Goal: Transaction & Acquisition: Purchase product/service

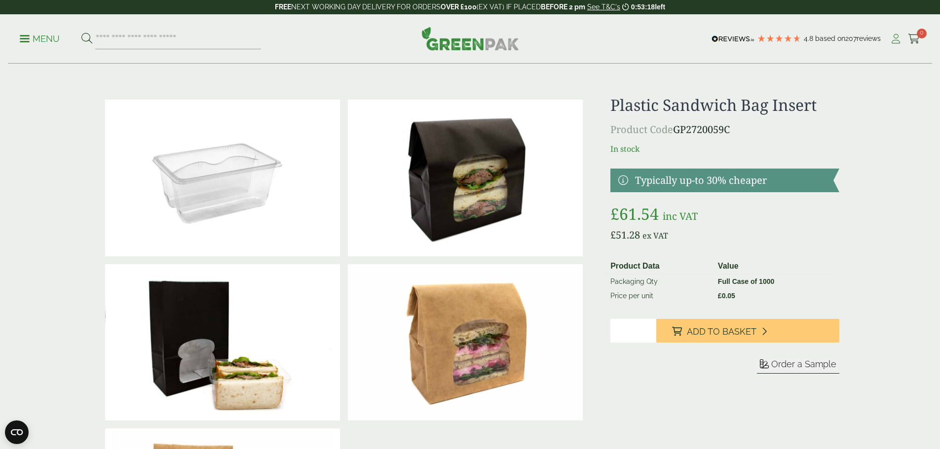
click at [890, 38] on icon at bounding box center [895, 39] width 12 height 10
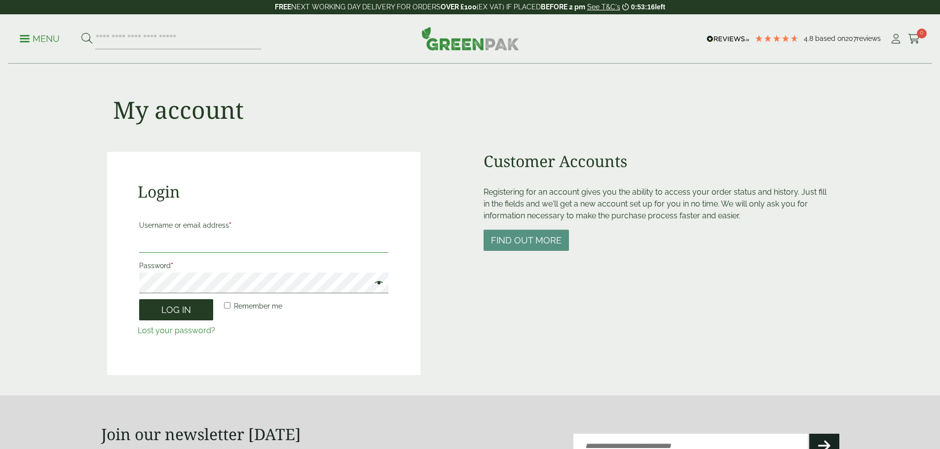
type input "**********"
click at [187, 311] on button "Log in" at bounding box center [176, 309] width 74 height 21
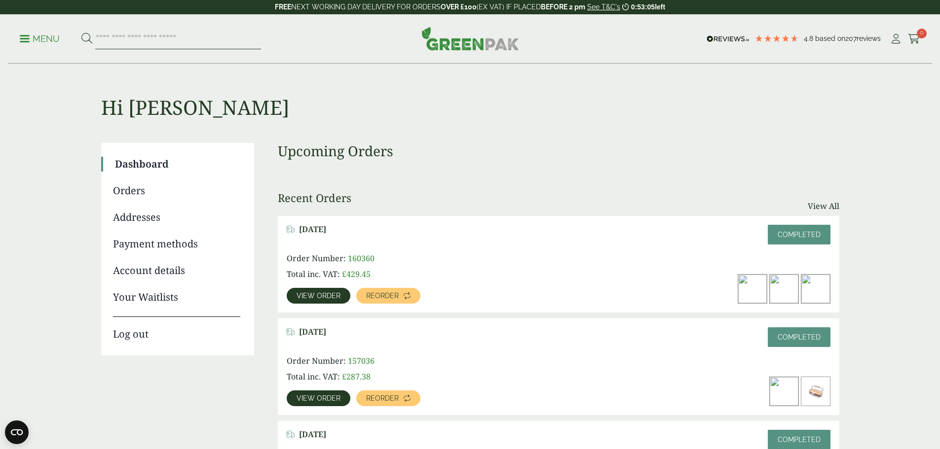
click at [171, 44] on input "search" at bounding box center [178, 39] width 166 height 21
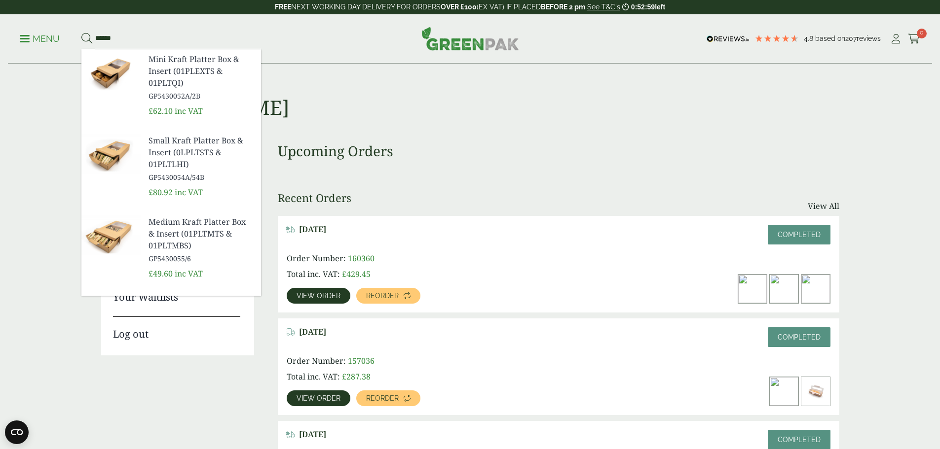
type input "******"
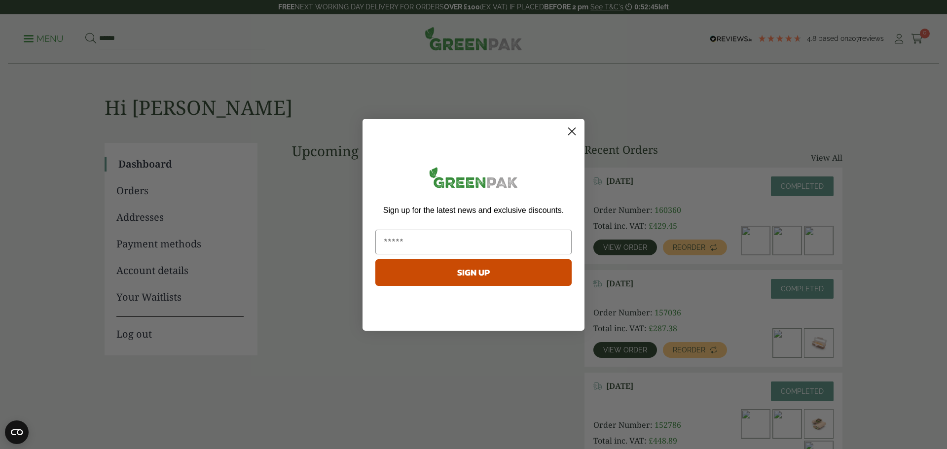
click at [570, 129] on icon "Close dialog" at bounding box center [572, 131] width 7 height 7
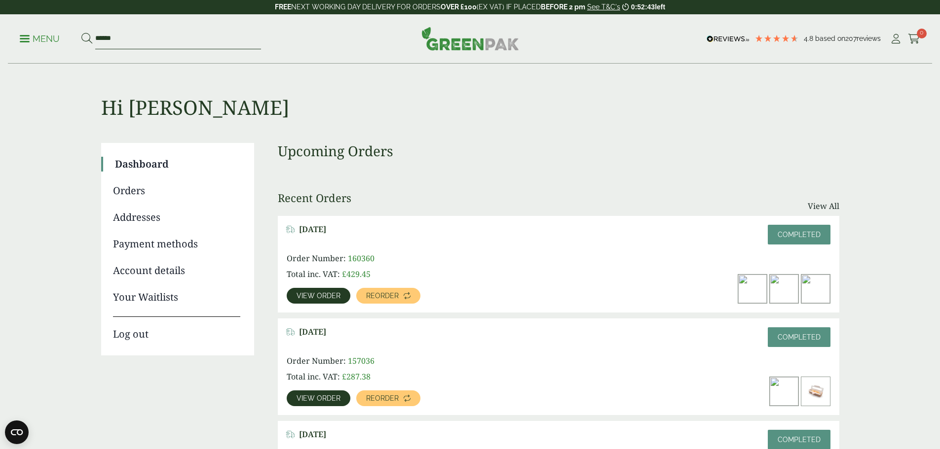
click at [147, 40] on input "******" at bounding box center [178, 39] width 166 height 21
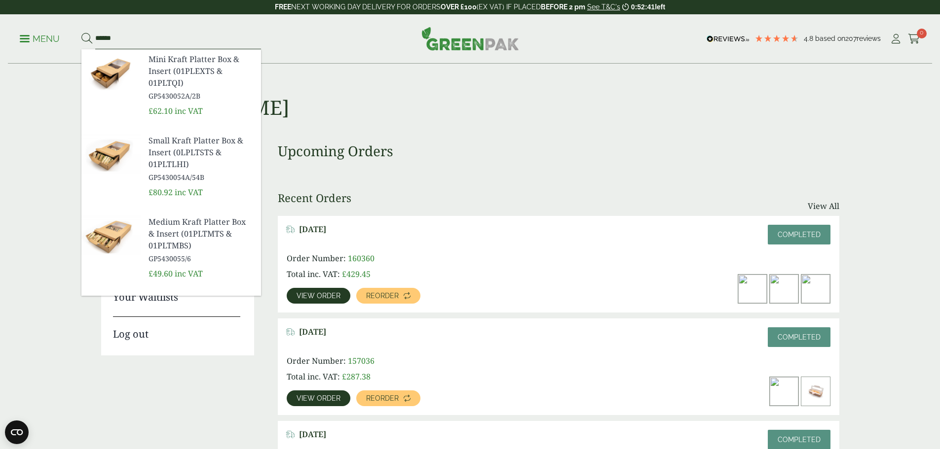
click at [81, 33] on button at bounding box center [86, 39] width 11 height 13
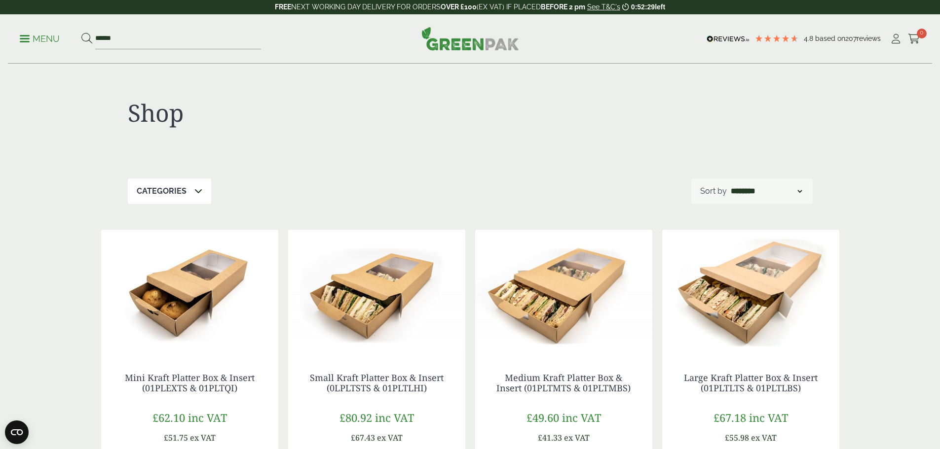
drag, startPoint x: 863, startPoint y: 387, endPoint x: 93, endPoint y: 314, distance: 773.5
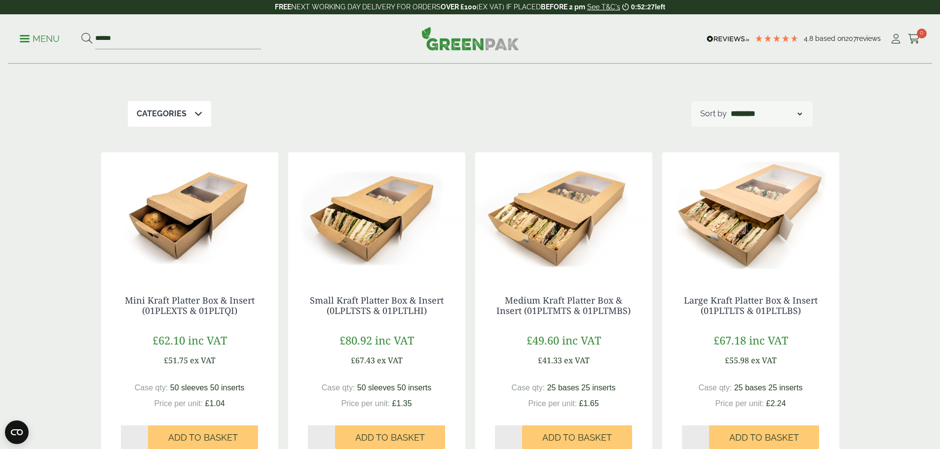
scroll to position [99, 0]
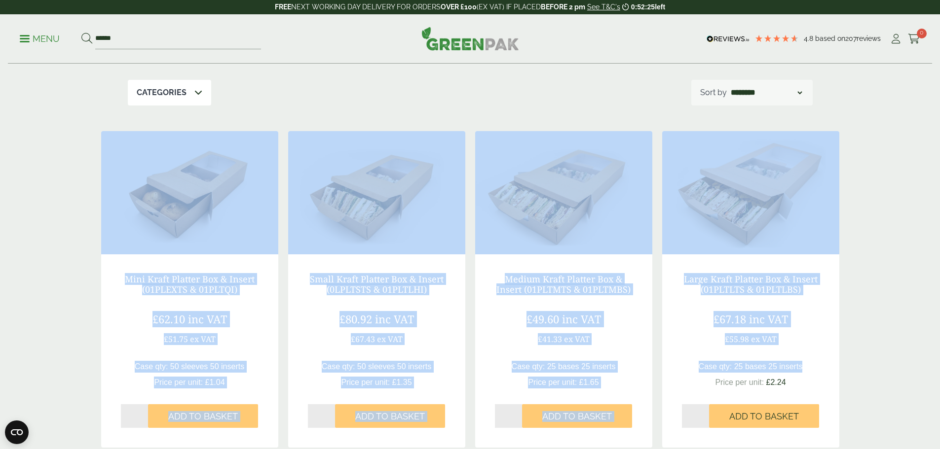
drag, startPoint x: 875, startPoint y: 400, endPoint x: 52, endPoint y: 219, distance: 842.1
click at [65, 221] on div "Shop Categories Bags (1) Bags & Wraps (1) Cold Food Packaging (4) Cups & Access…" at bounding box center [470, 399] width 940 height 868
click at [52, 219] on div "Shop Categories Bags (1) Bags & Wraps (1) Cold Food Packaging (4) Cups & Access…" at bounding box center [470, 399] width 940 height 868
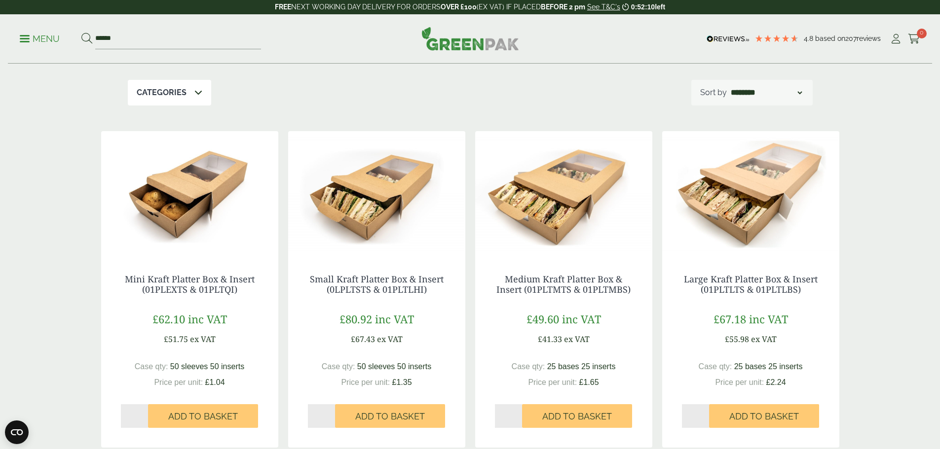
click at [850, 420] on div "Shop Categories Bags (1) Bags & Wraps (1) Cold Food Packaging (4) Cups & Access…" at bounding box center [470, 399] width 940 height 868
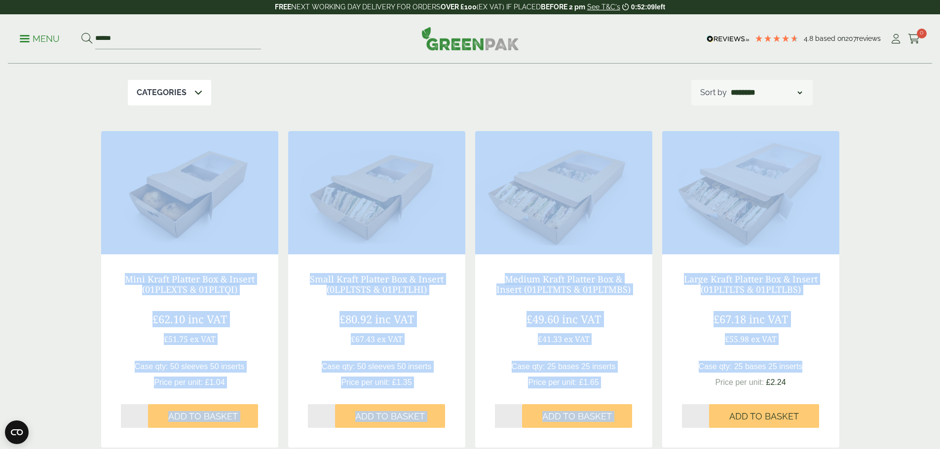
drag, startPoint x: 864, startPoint y: 415, endPoint x: 0, endPoint y: 242, distance: 881.5
click at [0, 242] on div "Shop Categories Bags (1) Bags & Wraps (1) Cold Food Packaging (4) Cups & Access…" at bounding box center [470, 399] width 940 height 868
click at [26, 233] on div "Shop Categories Bags (1) Bags & Wraps (1) Cold Food Packaging (4) Cups & Access…" at bounding box center [470, 399] width 940 height 868
drag, startPoint x: 56, startPoint y: 226, endPoint x: 886, endPoint y: 387, distance: 845.7
click at [883, 388] on div "Shop Categories Bags (1) Bags & Wraps (1) Cold Food Packaging (4) Cups & Access…" at bounding box center [470, 399] width 940 height 868
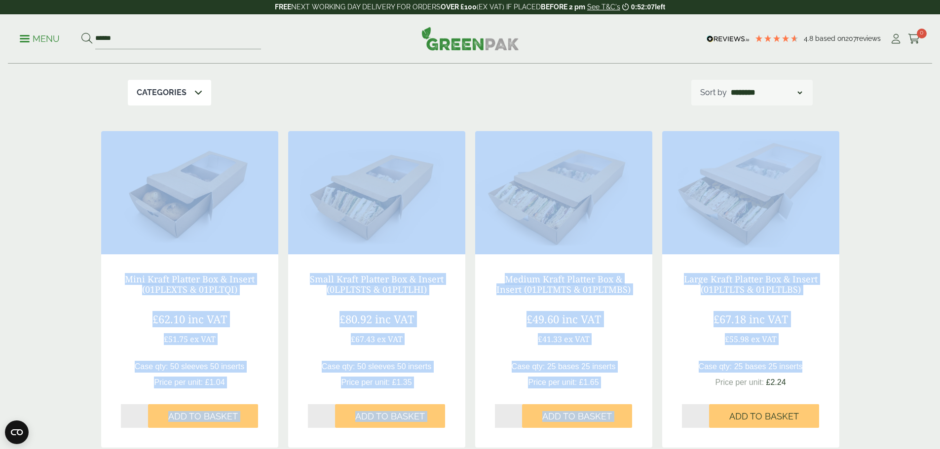
click at [886, 387] on div "Shop Categories Bags (1) Bags & Wraps (1) Cold Food Packaging (4) Cups & Access…" at bounding box center [470, 399] width 940 height 868
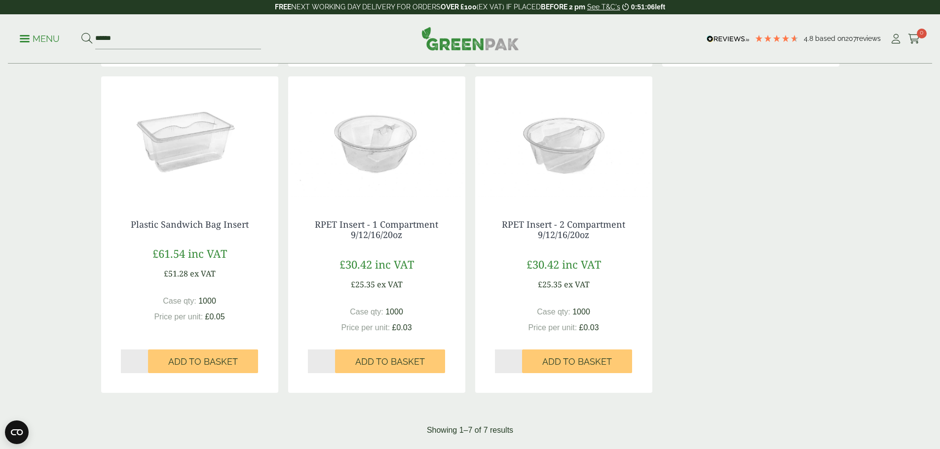
scroll to position [493, 0]
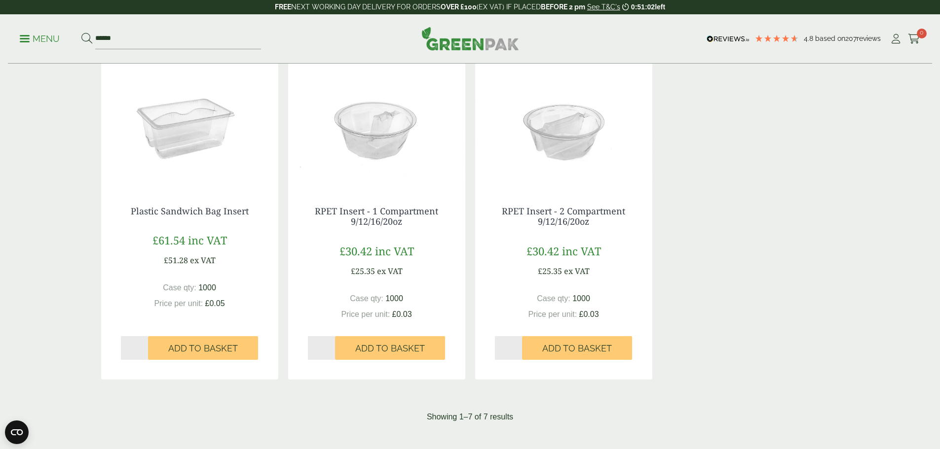
click at [145, 346] on input "*" at bounding box center [135, 348] width 28 height 24
click at [144, 346] on input "*" at bounding box center [135, 348] width 28 height 24
type input "*"
click at [143, 346] on input "*" at bounding box center [135, 348] width 28 height 24
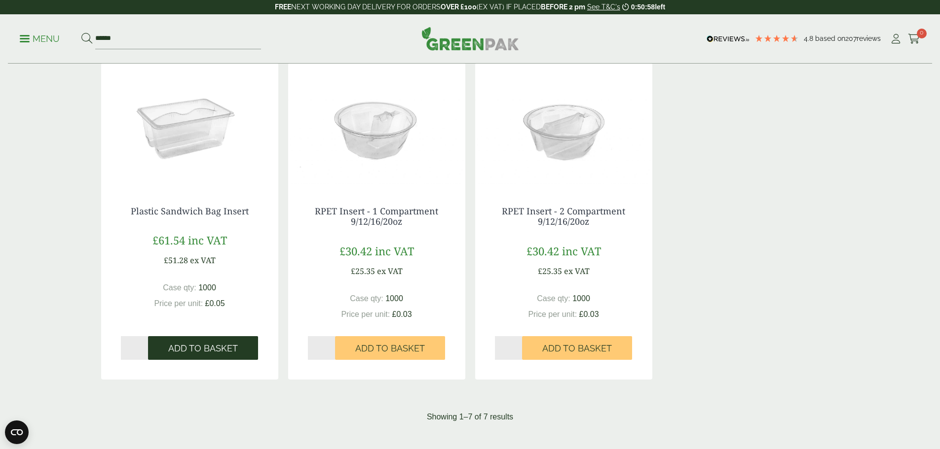
click at [178, 348] on span "Add to Basket" at bounding box center [203, 348] width 70 height 11
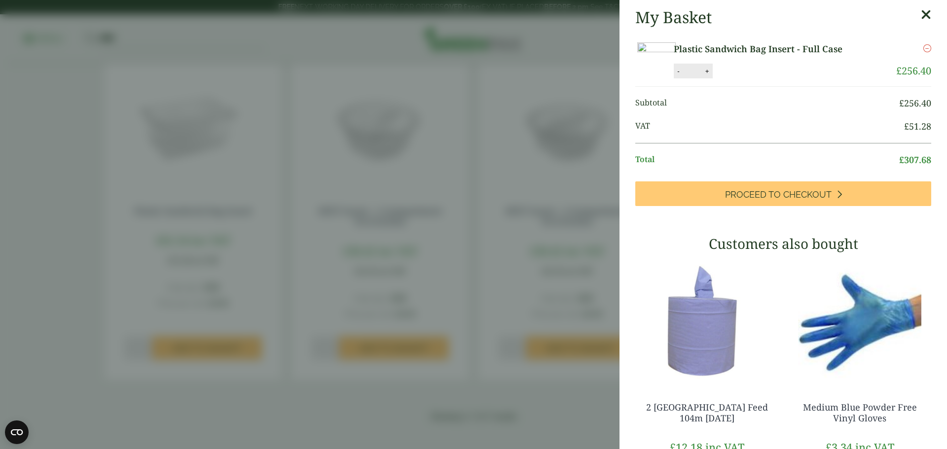
click at [921, 14] on icon at bounding box center [926, 15] width 10 height 14
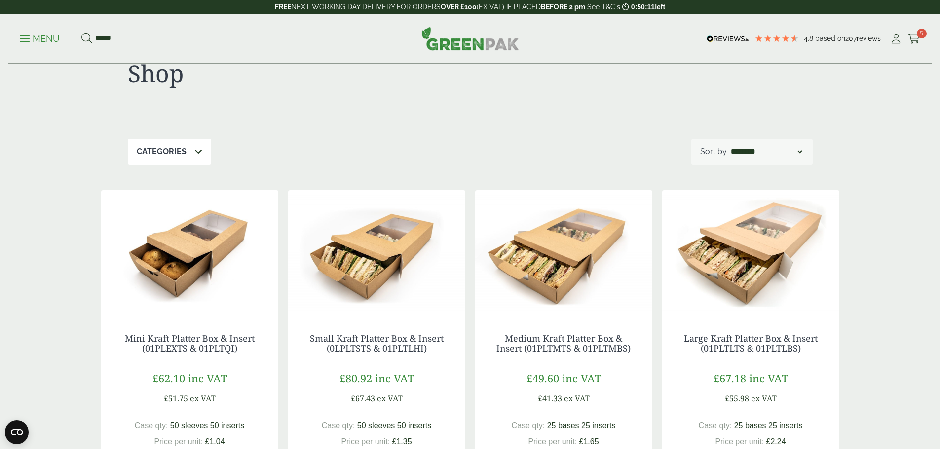
scroll to position [99, 0]
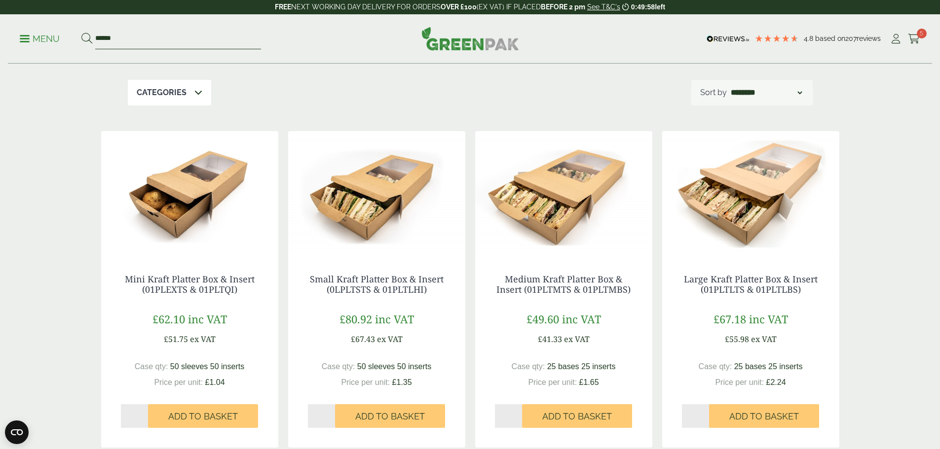
click at [224, 44] on input "******" at bounding box center [178, 39] width 166 height 21
type input "*"
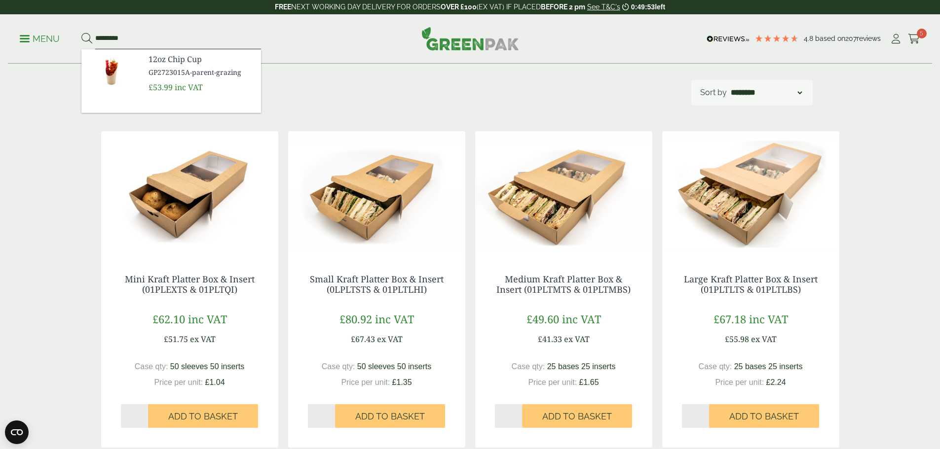
type input "********"
click at [81, 33] on button at bounding box center [86, 39] width 11 height 13
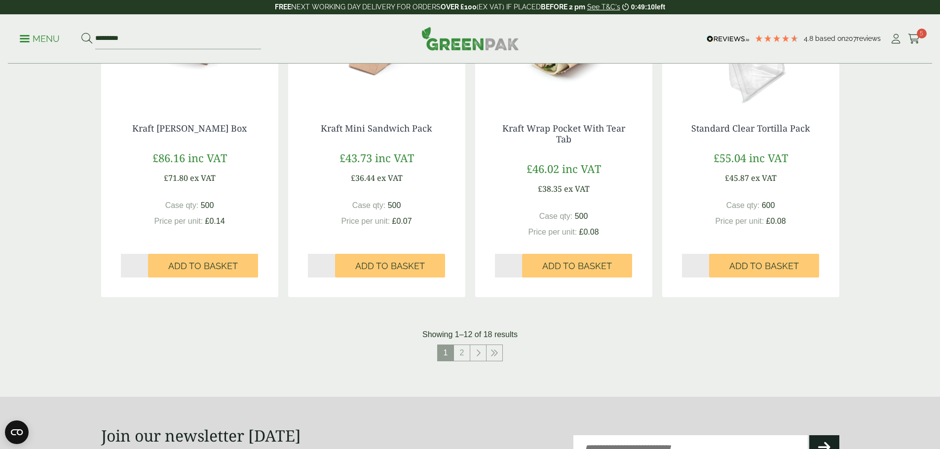
scroll to position [1036, 0]
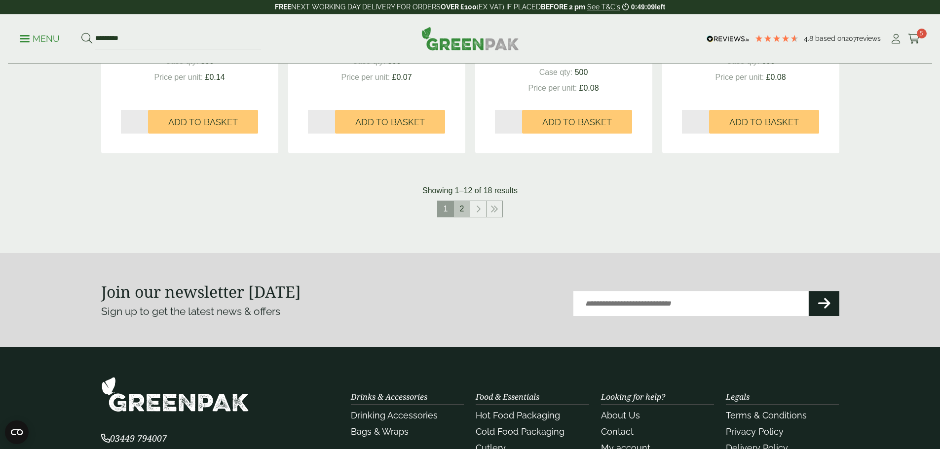
click at [460, 203] on link "2" at bounding box center [462, 209] width 16 height 16
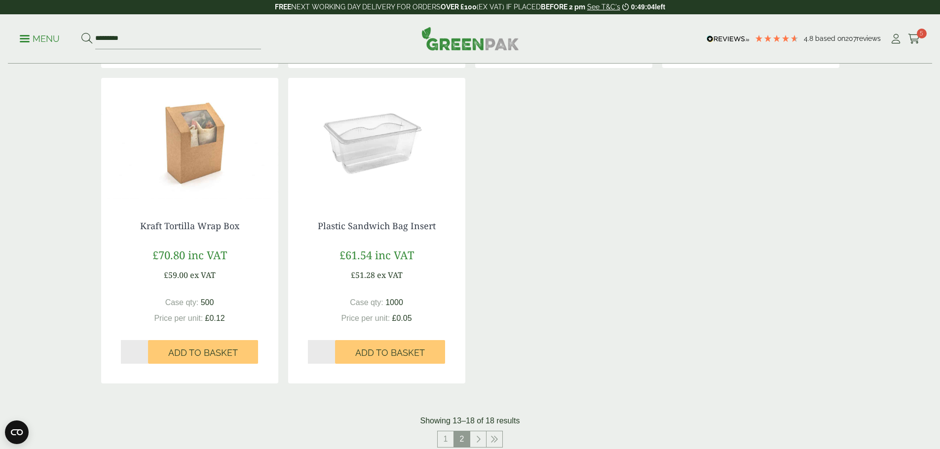
scroll to position [477, 0]
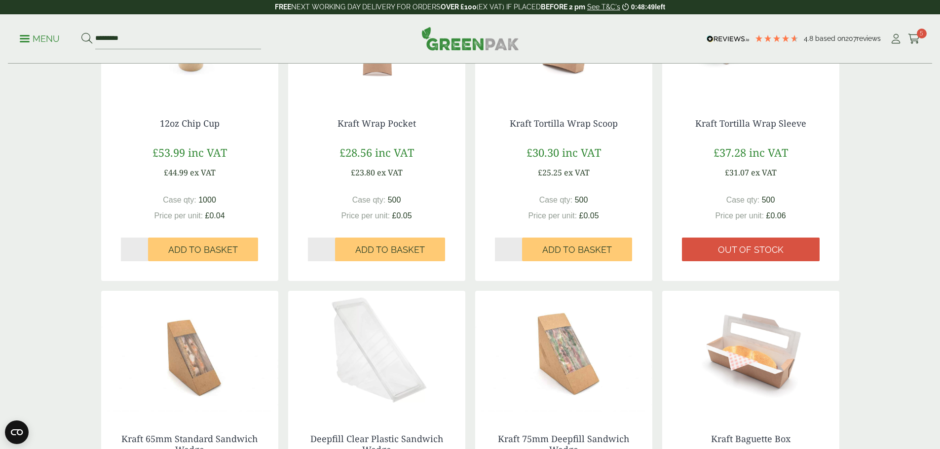
scroll to position [113, 0]
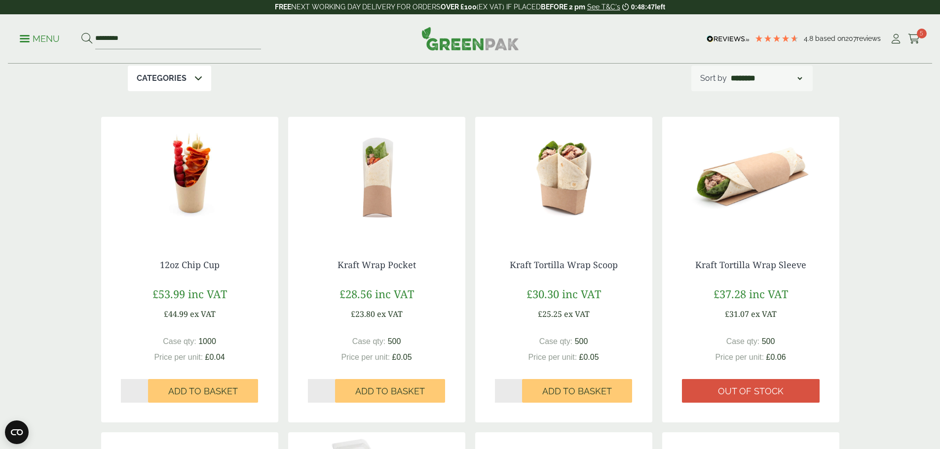
click at [380, 194] on img at bounding box center [376, 178] width 177 height 123
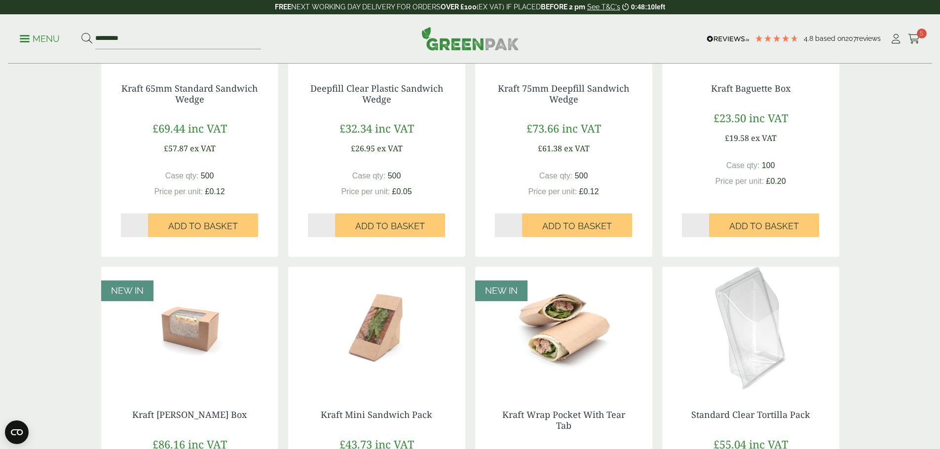
scroll to position [901, 0]
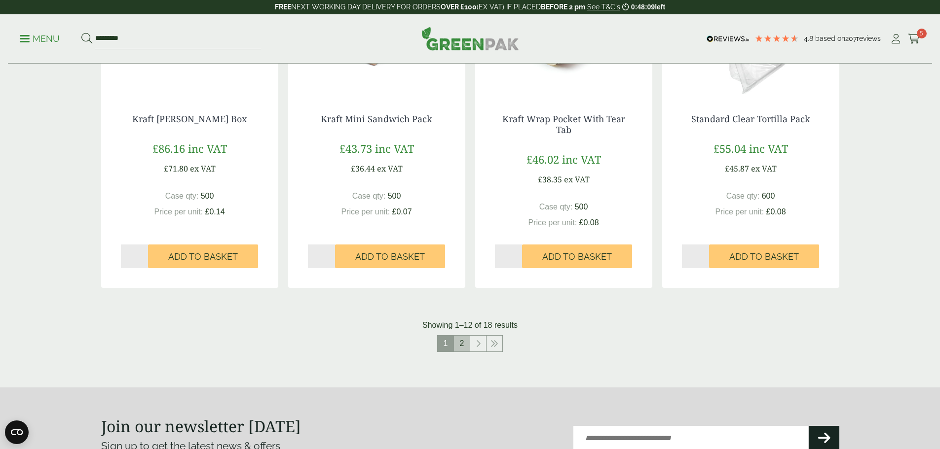
click at [456, 343] on link "2" at bounding box center [462, 344] width 16 height 16
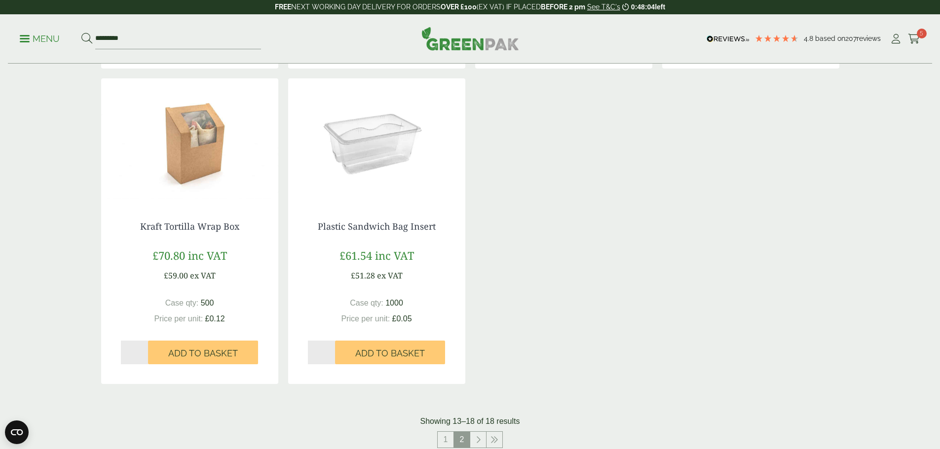
scroll to position [477, 0]
click at [444, 442] on link "1" at bounding box center [446, 441] width 16 height 16
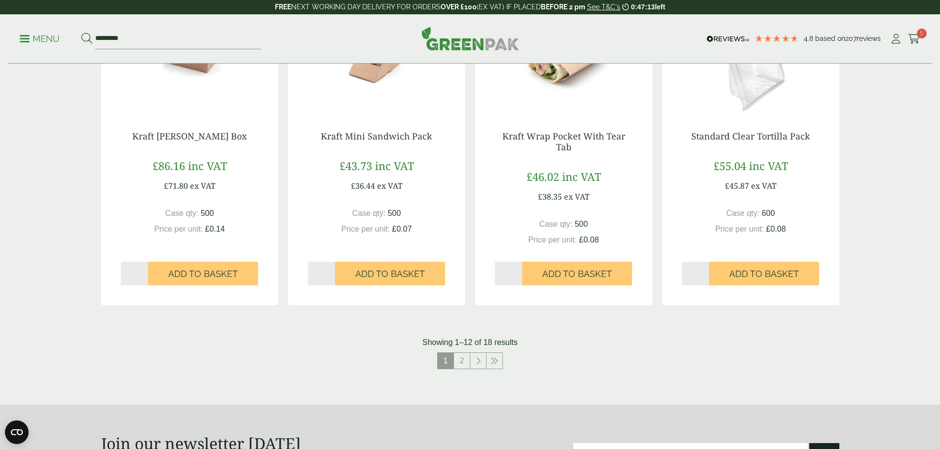
scroll to position [888, 0]
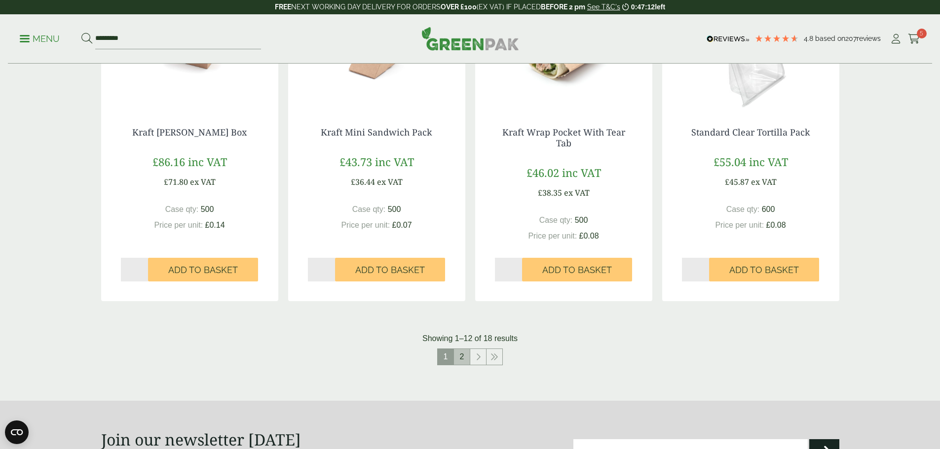
click at [465, 362] on link "2" at bounding box center [462, 357] width 16 height 16
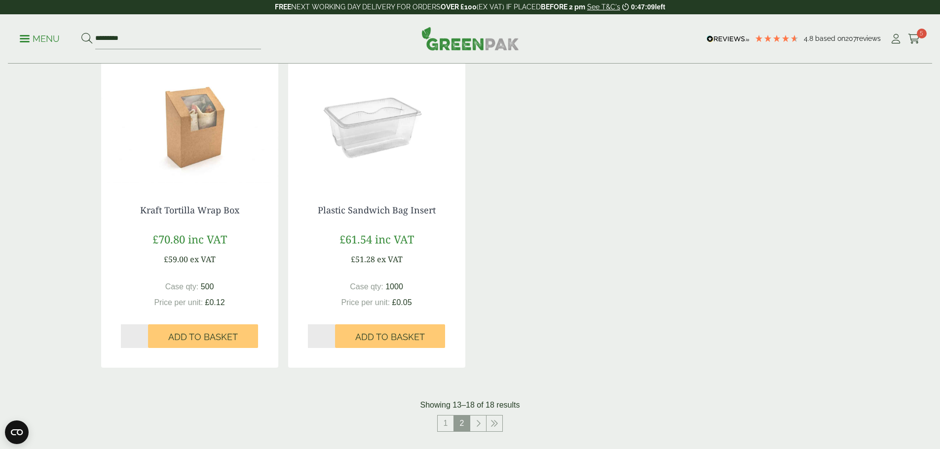
scroll to position [477, 0]
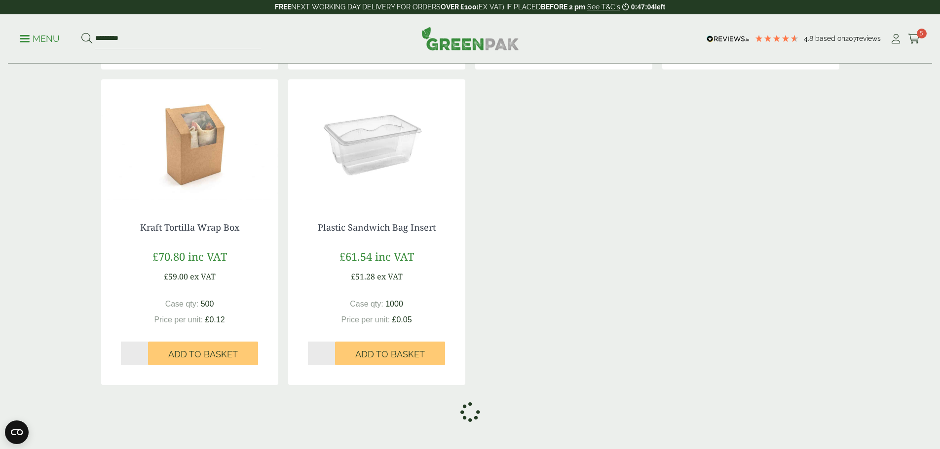
scroll to position [888, 0]
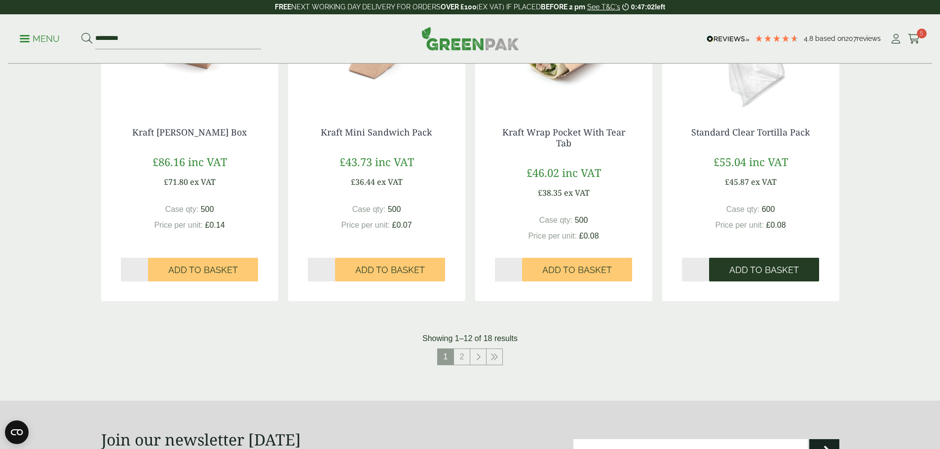
click at [775, 274] on span "Add to Basket" at bounding box center [764, 270] width 70 height 11
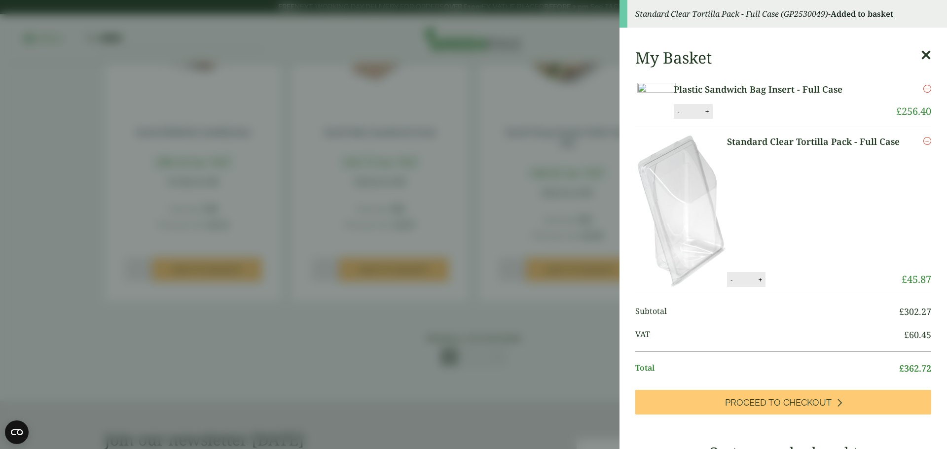
click at [30, 189] on aside "Standard Clear Tortilla Pack - Full Case (GP2530049) - Added to basket My Baske…" at bounding box center [473, 224] width 947 height 449
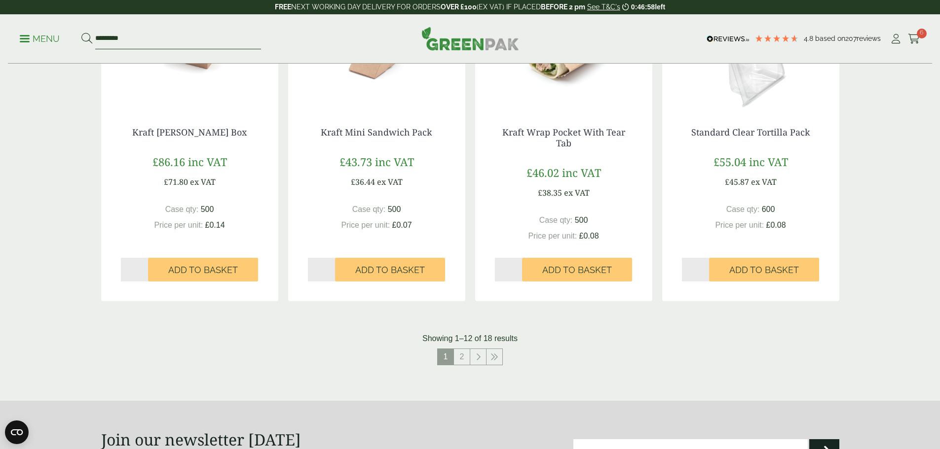
click at [175, 41] on input "********" at bounding box center [178, 39] width 166 height 21
type input "**********"
click at [81, 33] on button at bounding box center [86, 39] width 11 height 13
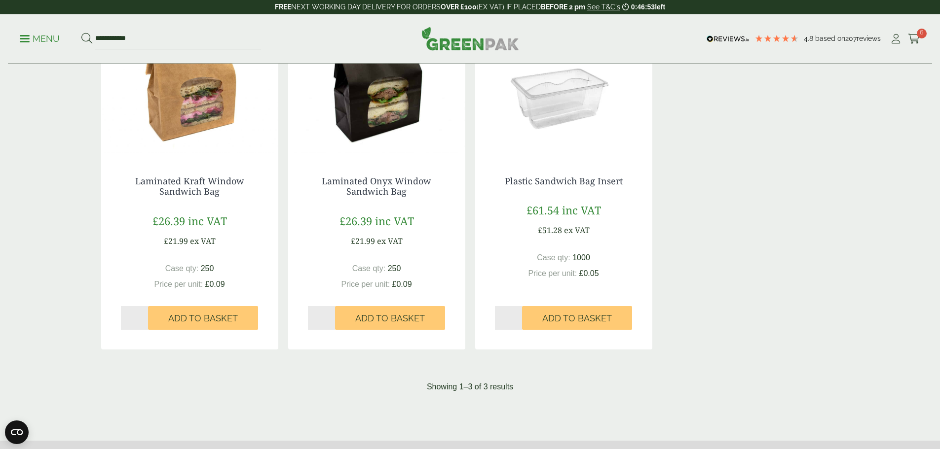
scroll to position [197, 0]
click at [315, 317] on input "*" at bounding box center [322, 318] width 28 height 24
type input "*"
click at [335, 306] on button "Add to Basket" at bounding box center [390, 318] width 110 height 24
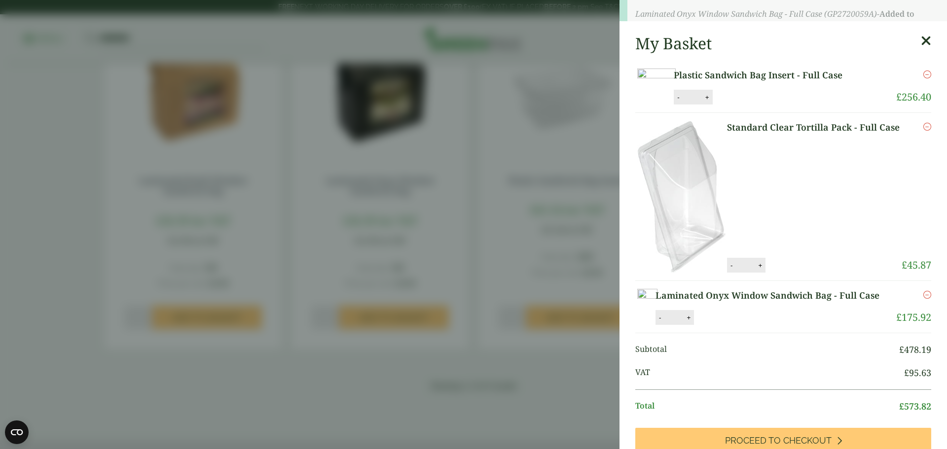
click at [366, 319] on aside "Laminated Onyx Window Sandwich Bag - Full Case (GP2720059A) - Added to basket M…" at bounding box center [473, 224] width 947 height 449
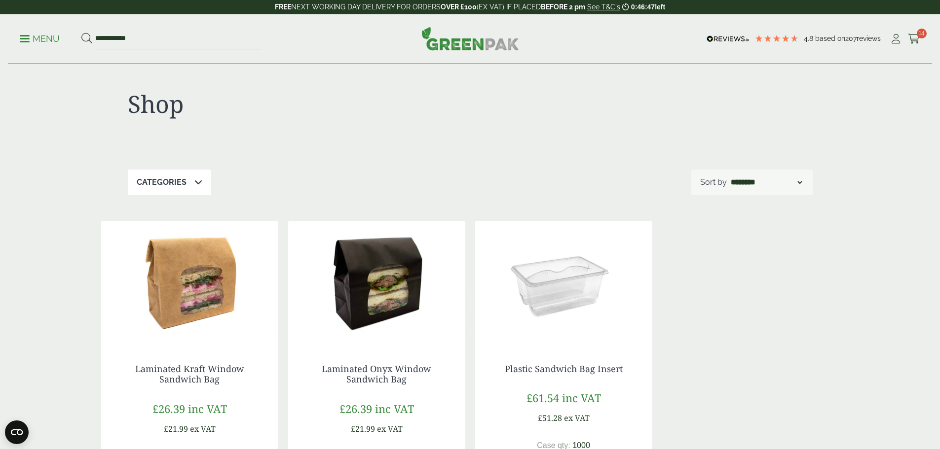
scroll to position [0, 0]
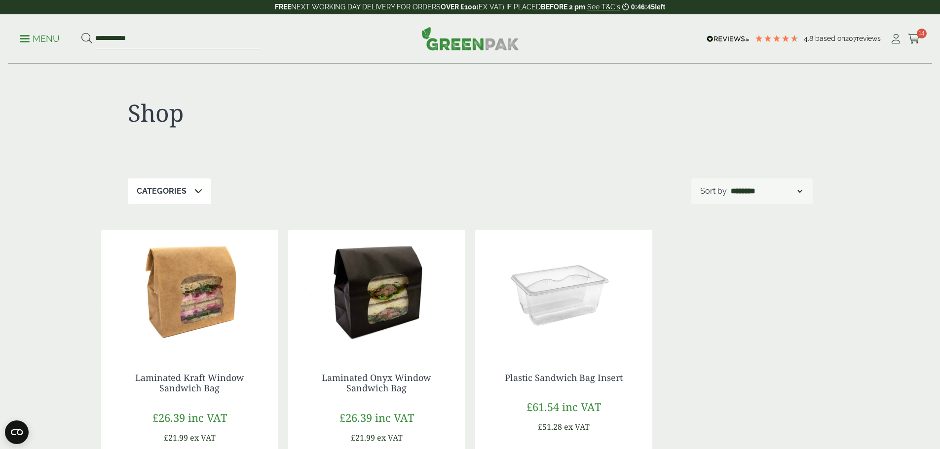
drag, startPoint x: 155, startPoint y: 38, endPoint x: 95, endPoint y: 38, distance: 60.2
click at [96, 38] on form "**********" at bounding box center [171, 39] width 180 height 21
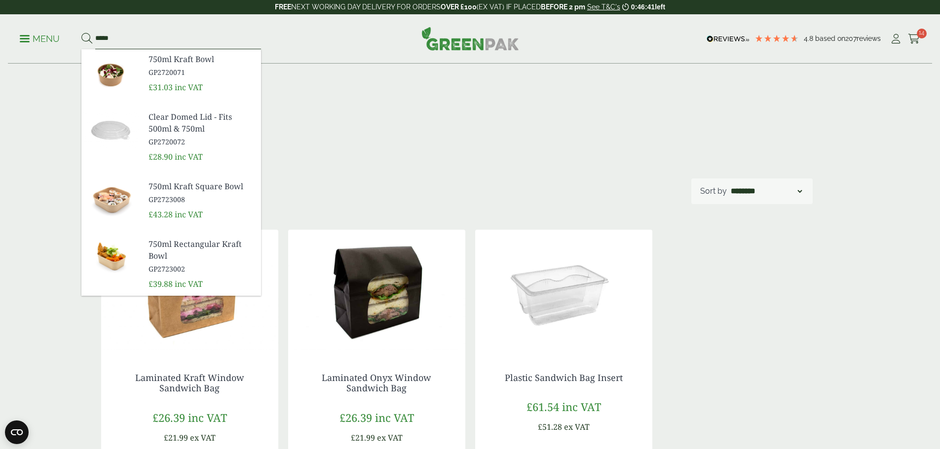
type input "*****"
click at [81, 33] on button at bounding box center [86, 39] width 11 height 13
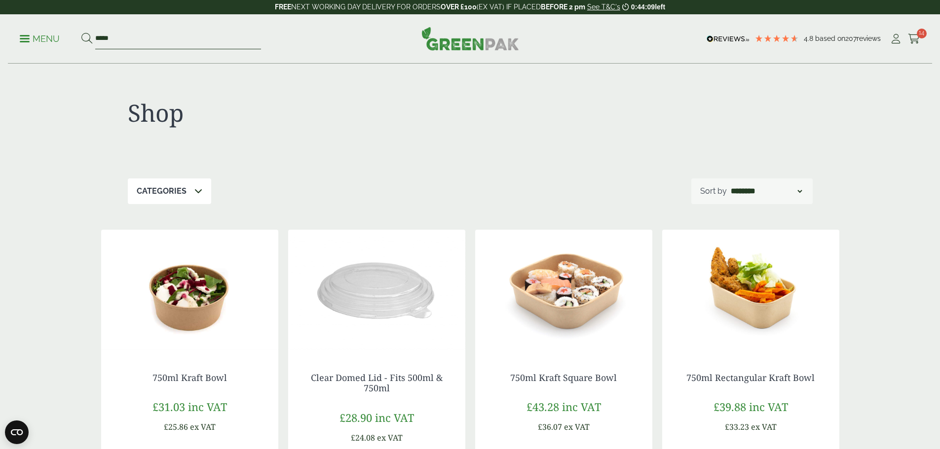
drag, startPoint x: 162, startPoint y: 36, endPoint x: 99, endPoint y: 38, distance: 63.2
click at [99, 38] on input "*****" at bounding box center [178, 39] width 166 height 21
type input "****"
click at [81, 33] on button at bounding box center [86, 39] width 11 height 13
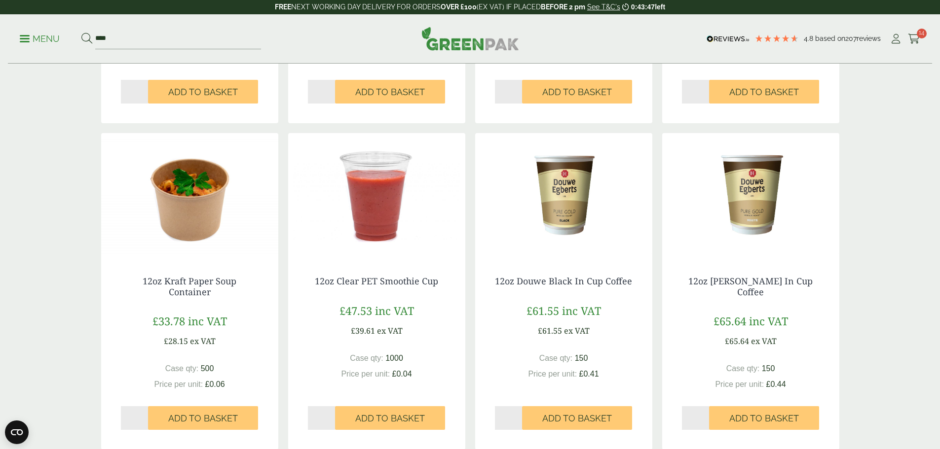
scroll to position [740, 0]
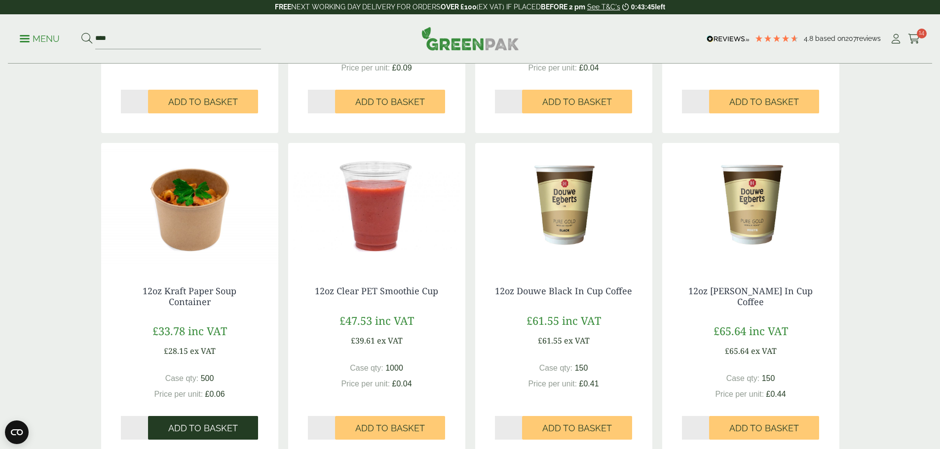
click at [220, 423] on span "Add to Basket" at bounding box center [203, 428] width 70 height 11
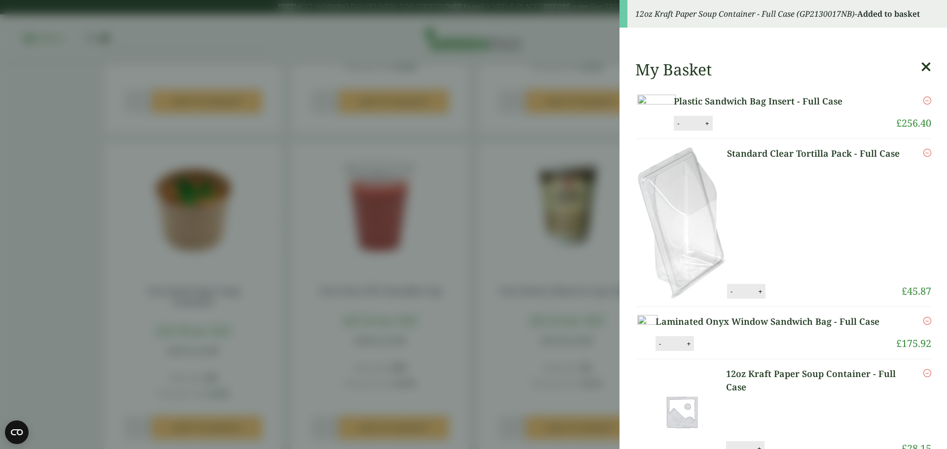
click at [20, 164] on aside "12oz Kraft Paper Soup Container - Full Case (GP2130017NB) - Added to basket My …" at bounding box center [473, 224] width 947 height 449
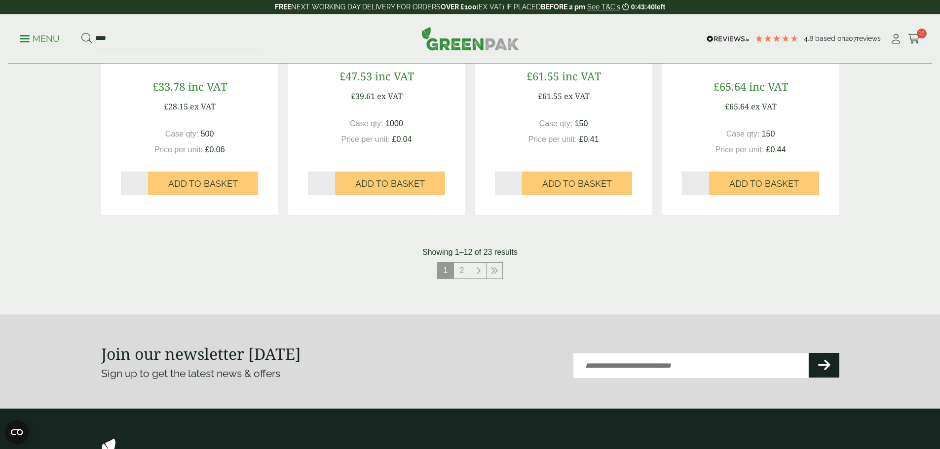
scroll to position [987, 0]
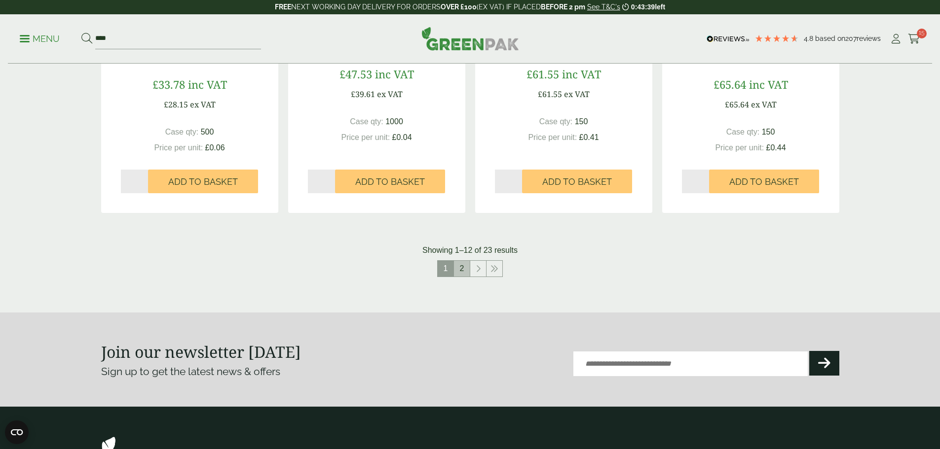
click at [461, 267] on link "2" at bounding box center [462, 269] width 16 height 16
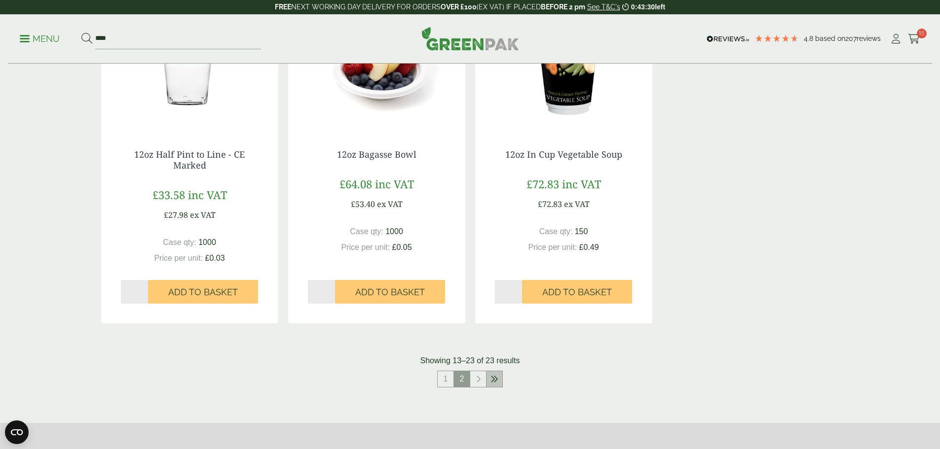
scroll to position [888, 0]
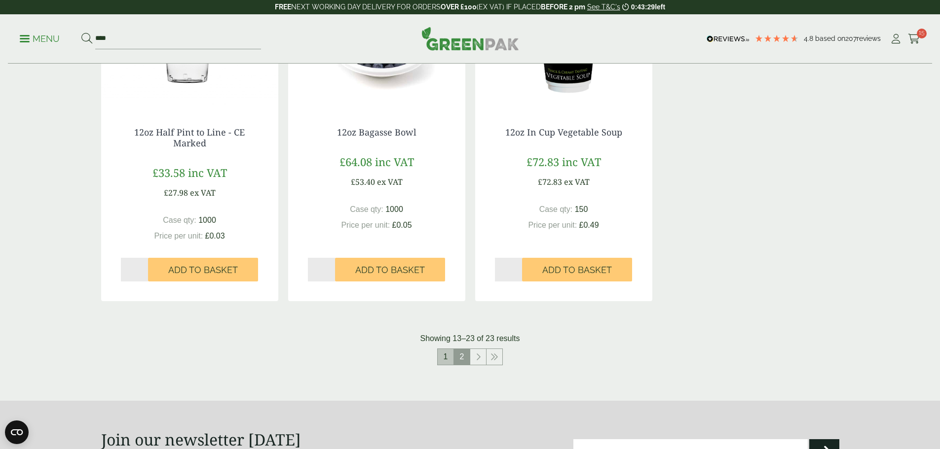
click at [444, 360] on link "1" at bounding box center [446, 357] width 16 height 16
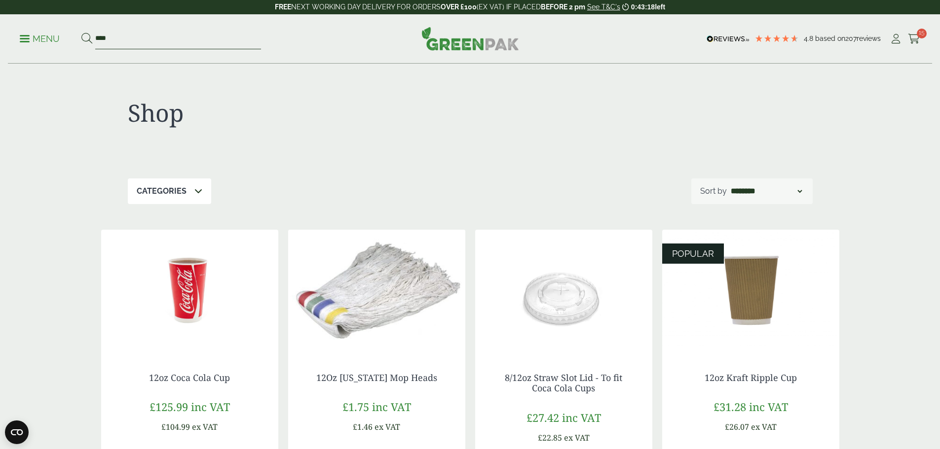
click at [135, 37] on input "****" at bounding box center [178, 39] width 166 height 21
drag, startPoint x: 119, startPoint y: 37, endPoint x: 93, endPoint y: 40, distance: 26.9
click at [97, 41] on form "****" at bounding box center [171, 39] width 180 height 21
type input "**********"
click at [81, 33] on button at bounding box center [86, 39] width 11 height 13
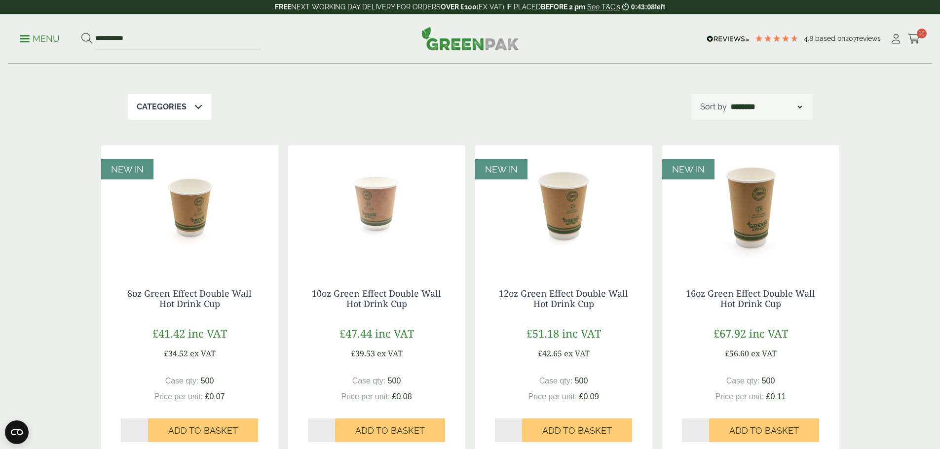
scroll to position [49, 0]
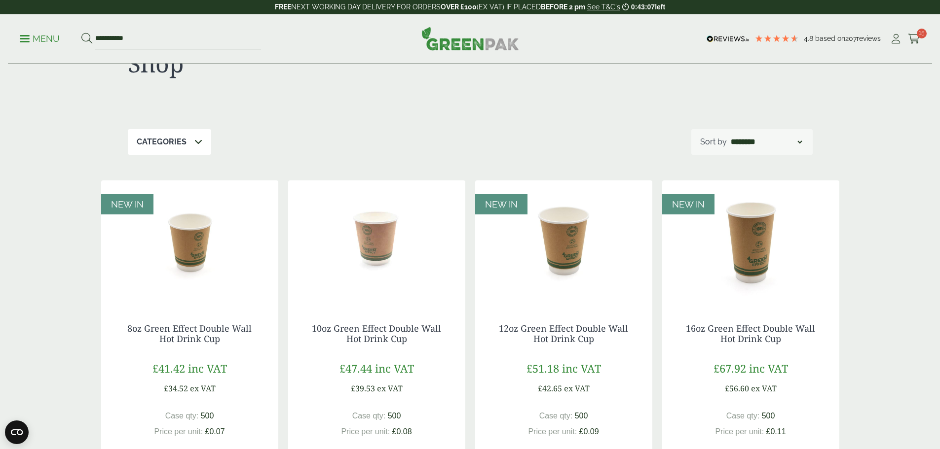
drag, startPoint x: 169, startPoint y: 33, endPoint x: 99, endPoint y: 39, distance: 70.3
click at [99, 39] on input "**********" at bounding box center [178, 39] width 166 height 21
type input "*********"
click at [81, 33] on button at bounding box center [86, 39] width 11 height 13
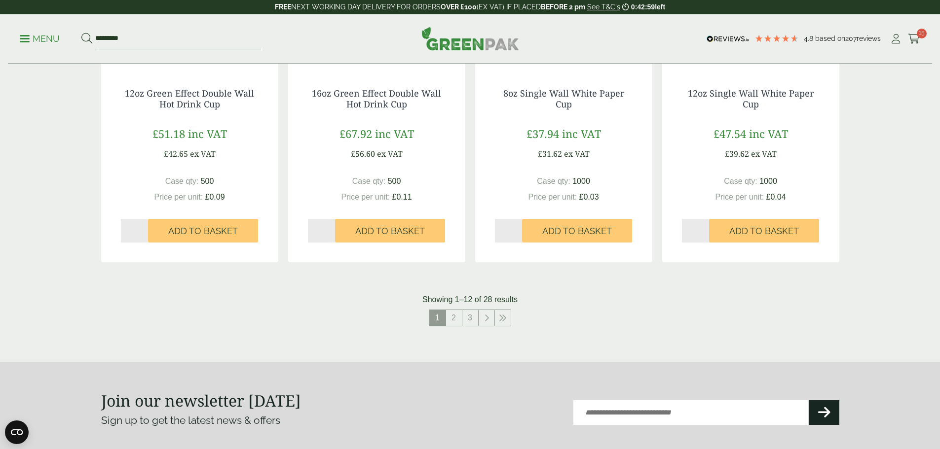
scroll to position [987, 0]
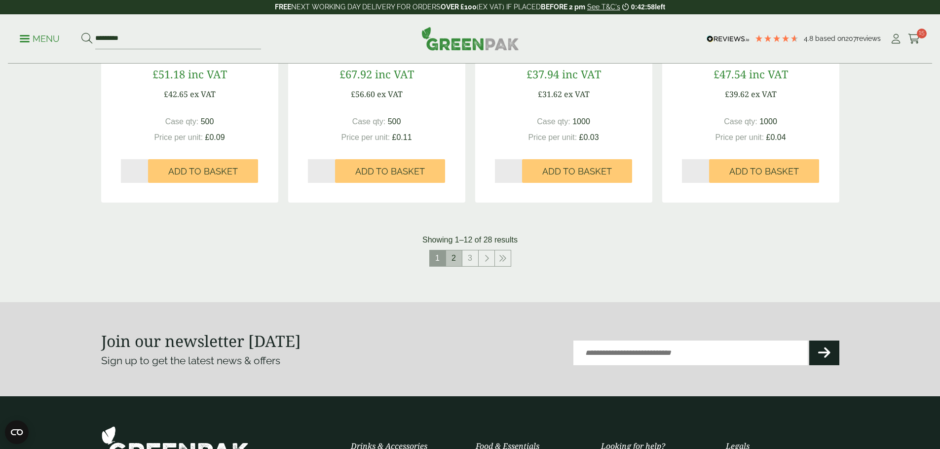
click at [452, 262] on link "2" at bounding box center [454, 259] width 16 height 16
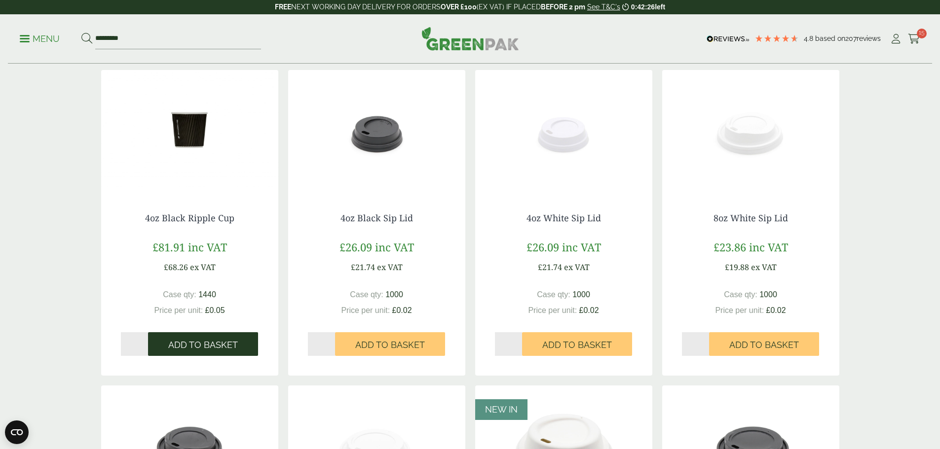
scroll to position [493, 0]
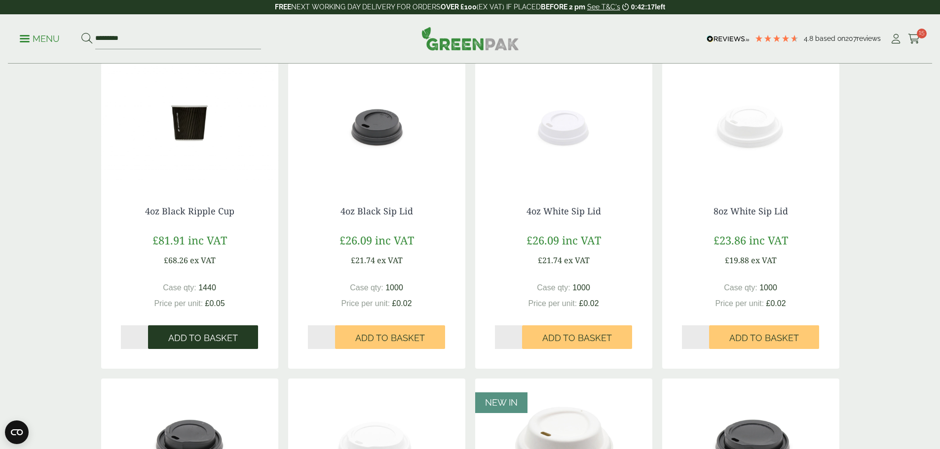
drag, startPoint x: 202, startPoint y: 331, endPoint x: 213, endPoint y: 327, distance: 11.4
click at [202, 331] on button "Add to Basket" at bounding box center [203, 338] width 110 height 24
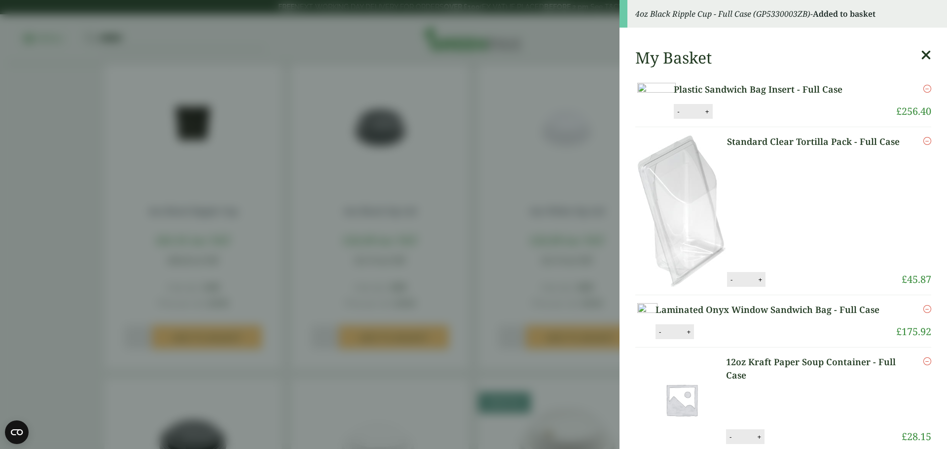
drag, startPoint x: 29, startPoint y: 204, endPoint x: 39, endPoint y: 201, distance: 10.9
click at [31, 204] on aside "4oz Black Ripple Cup - Full Case (GP5330003ZB) - Added to basket My Basket Plas…" at bounding box center [473, 224] width 947 height 449
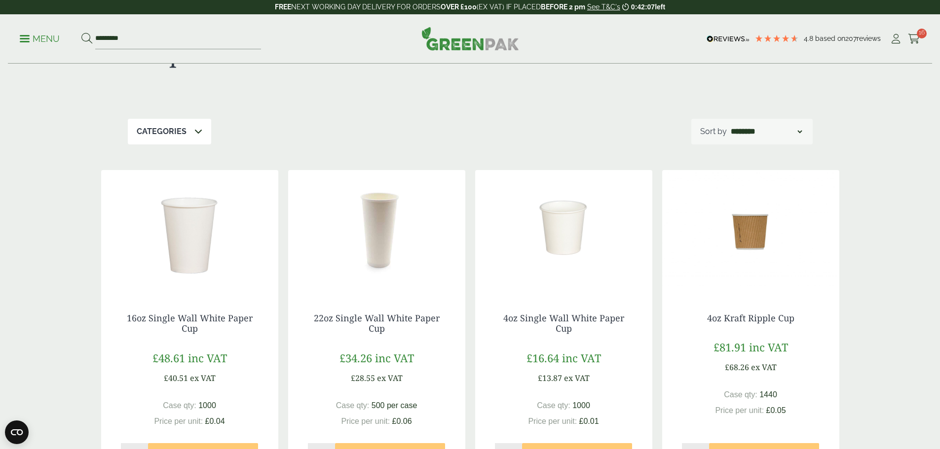
scroll to position [0, 0]
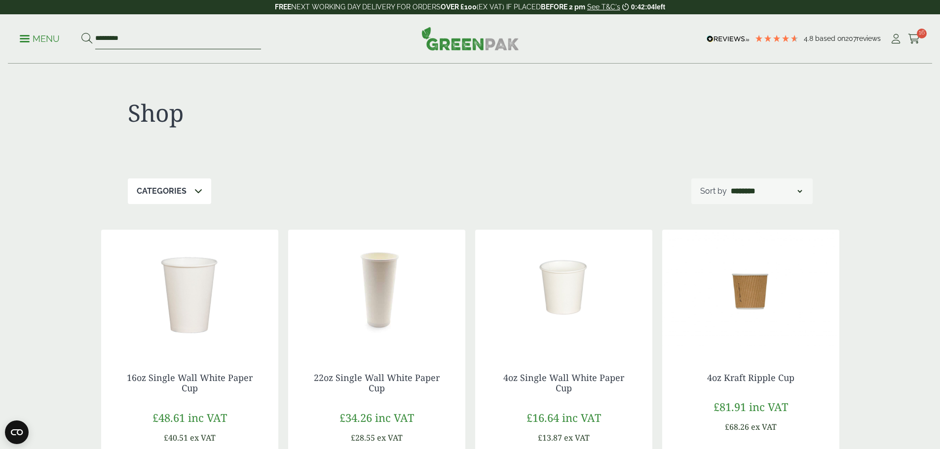
drag, startPoint x: 207, startPoint y: 39, endPoint x: 100, endPoint y: 42, distance: 107.6
click at [100, 42] on input "*********" at bounding box center [178, 39] width 166 height 21
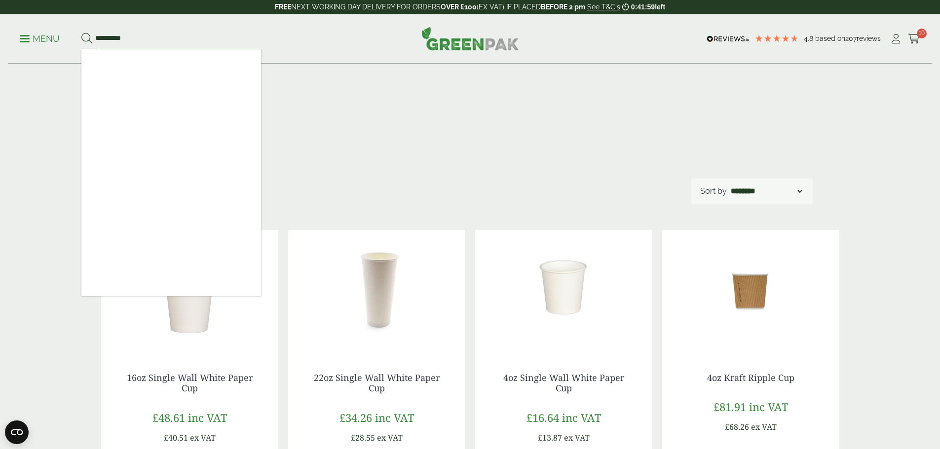
type input "**********"
click at [81, 33] on button at bounding box center [86, 39] width 11 height 13
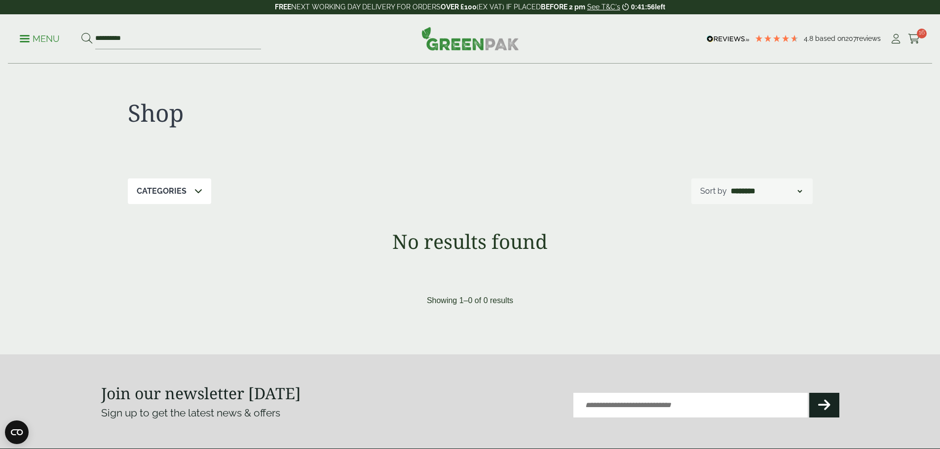
click at [29, 37] on p "Menu" at bounding box center [40, 39] width 40 height 12
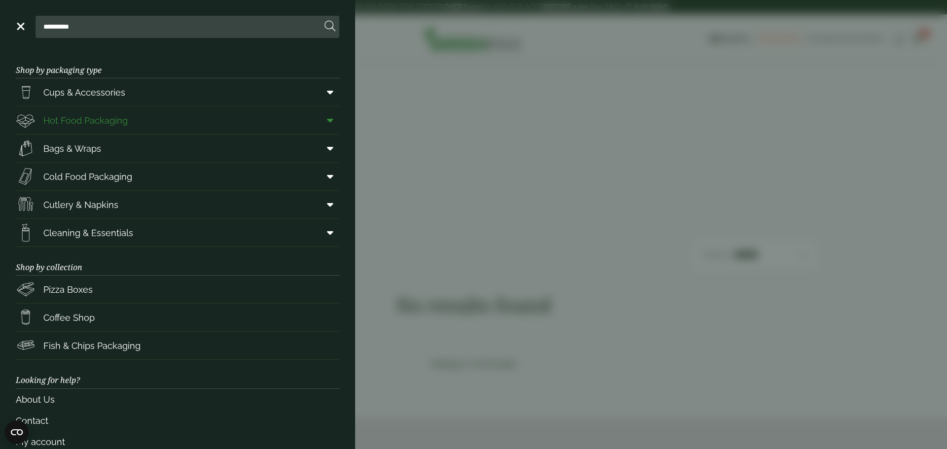
click at [124, 120] on span "Hot Food Packaging" at bounding box center [85, 120] width 84 height 13
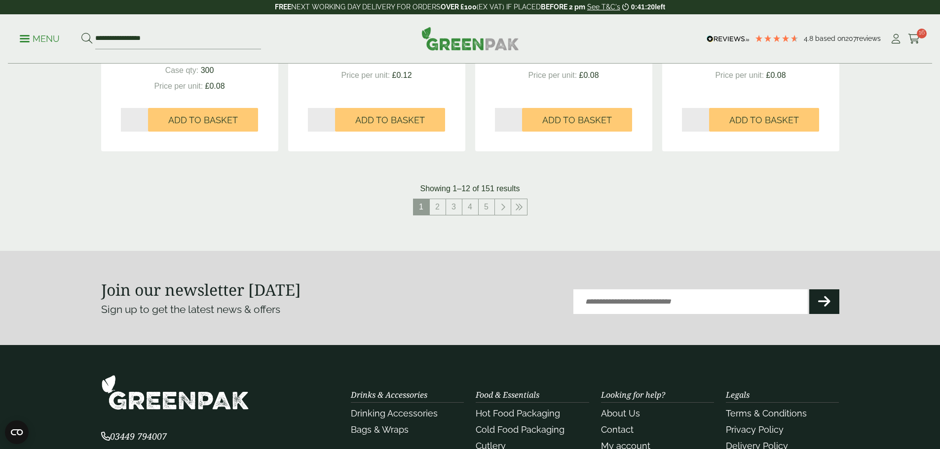
scroll to position [1085, 0]
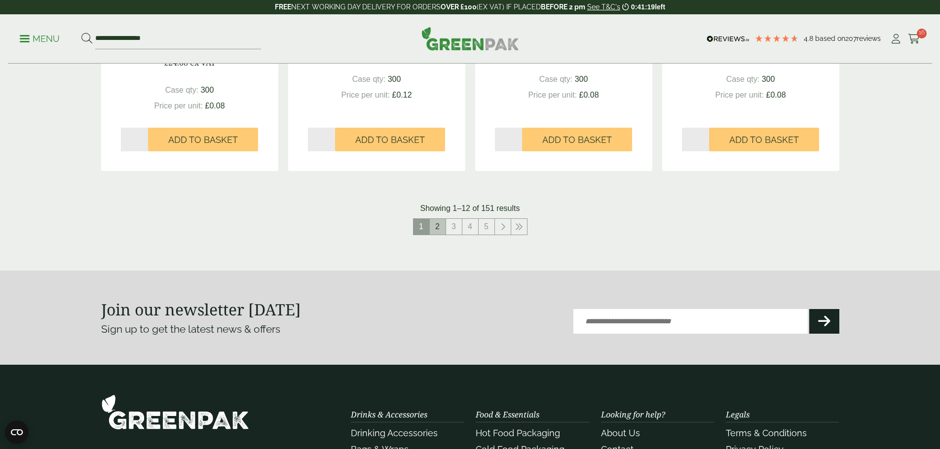
click at [436, 228] on link "2" at bounding box center [438, 227] width 16 height 16
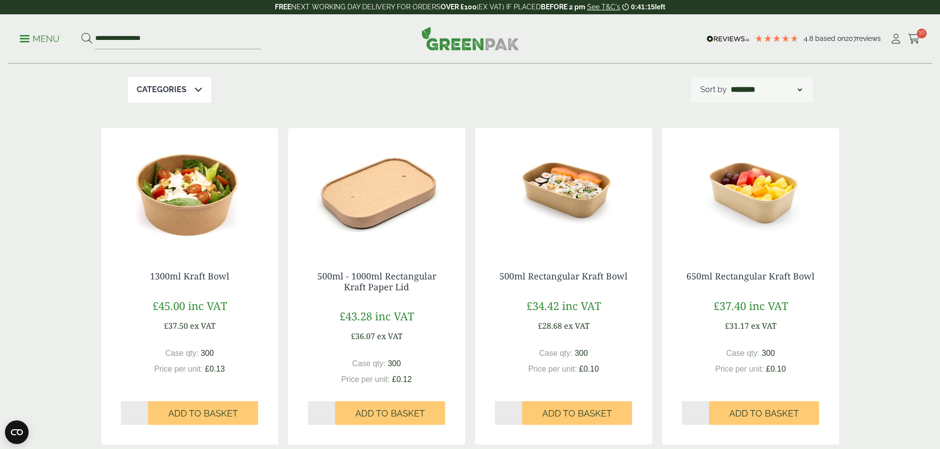
scroll to position [148, 0]
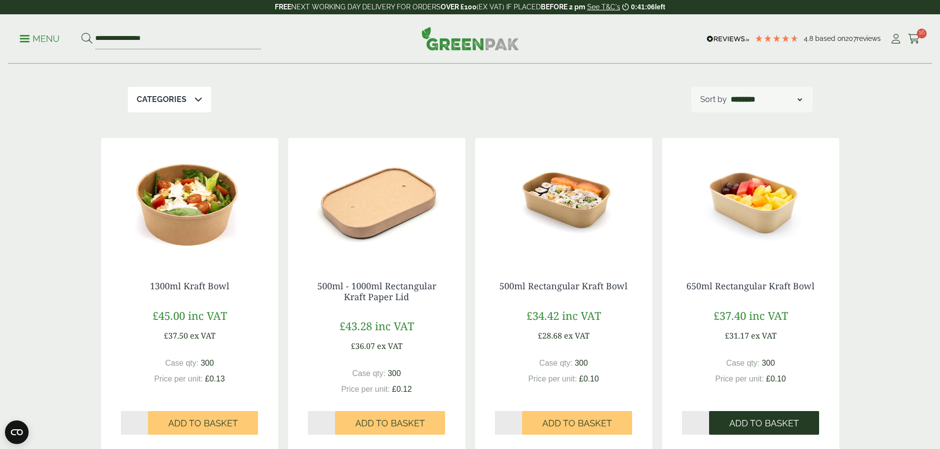
click at [756, 421] on span "Add to Basket" at bounding box center [764, 423] width 70 height 11
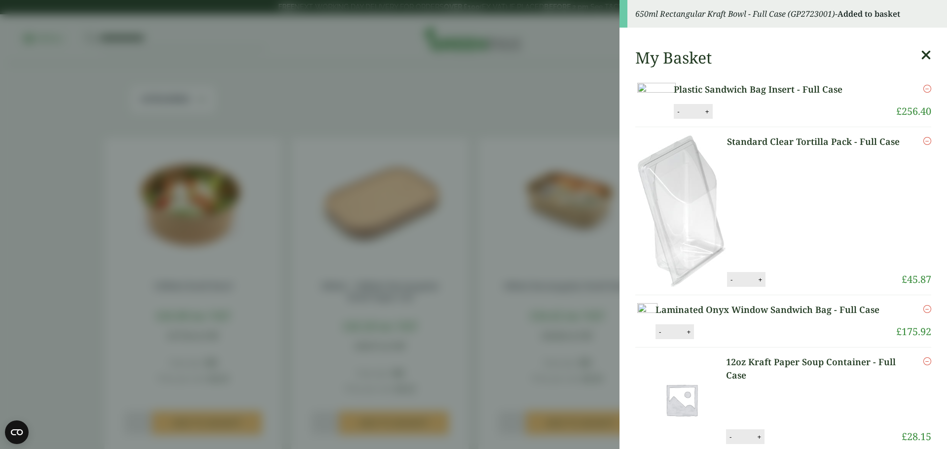
click at [63, 180] on aside "650ml Rectangular Kraft Bowl - Full Case (GP2723001) - Added to basket My Baske…" at bounding box center [473, 224] width 947 height 449
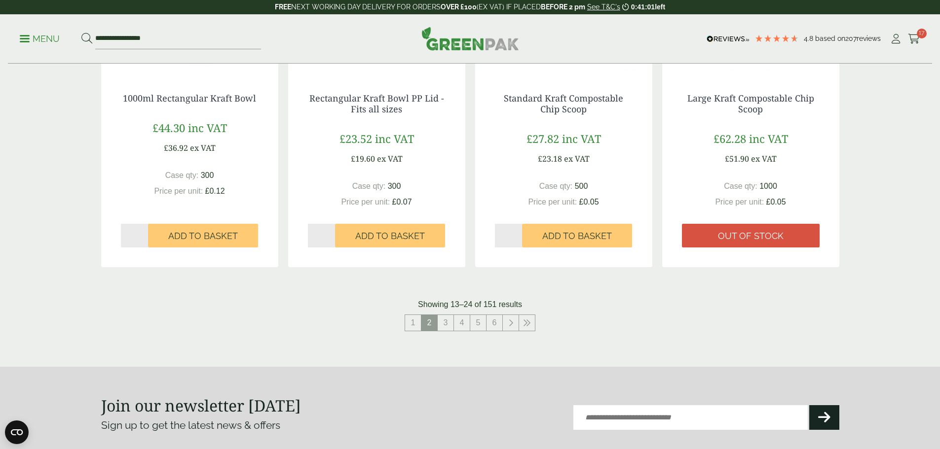
scroll to position [1085, 0]
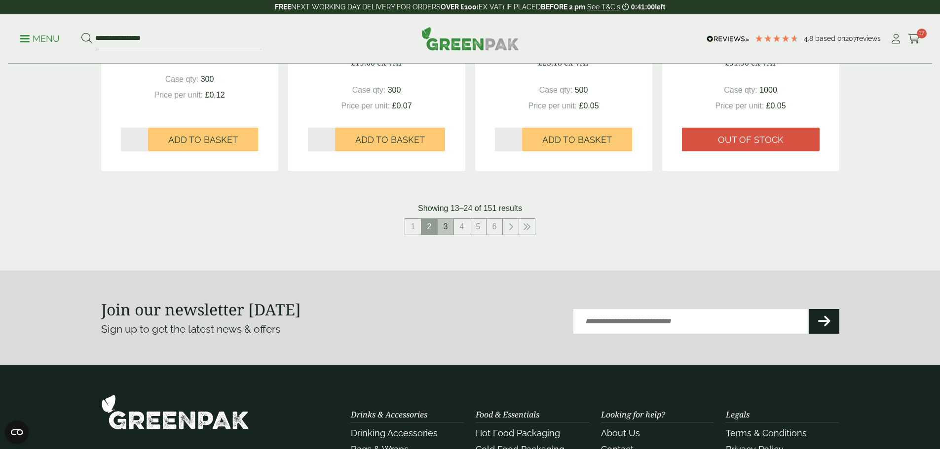
click at [440, 227] on link "3" at bounding box center [446, 227] width 16 height 16
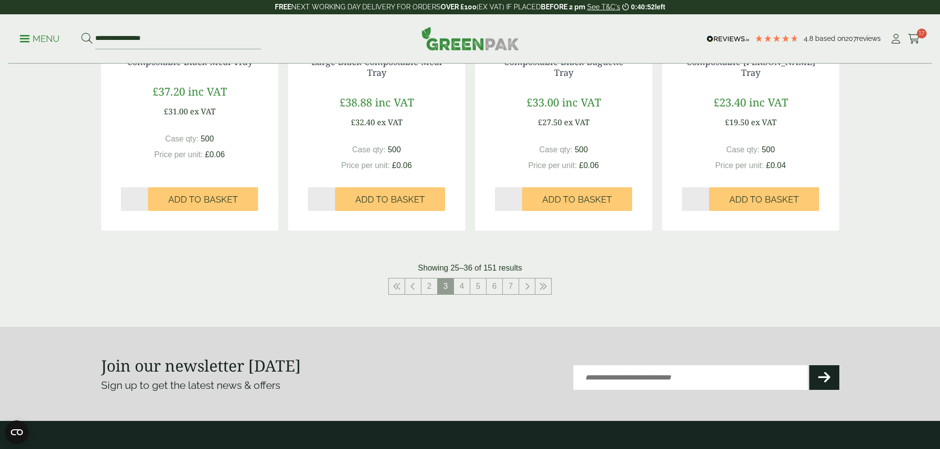
scroll to position [1036, 0]
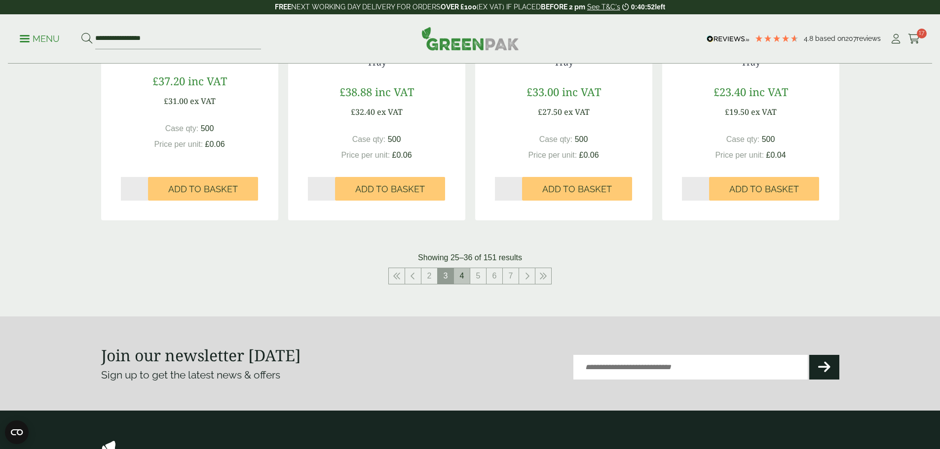
click at [463, 275] on link "4" at bounding box center [462, 276] width 16 height 16
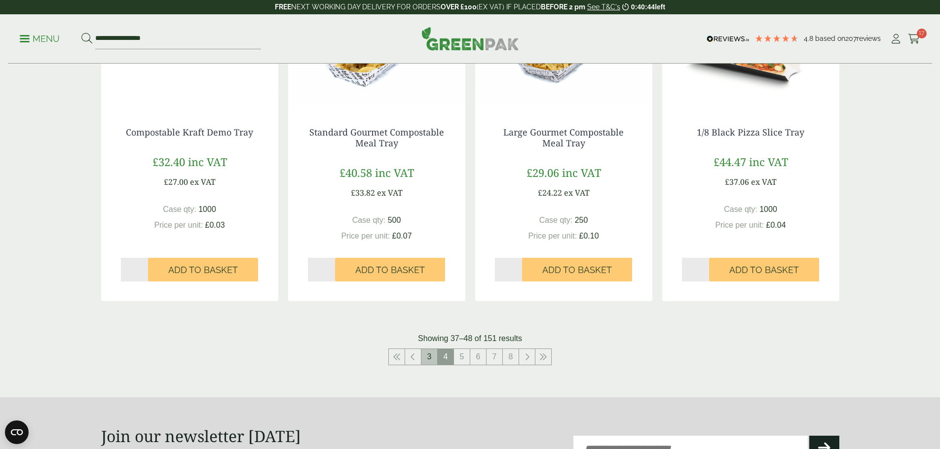
scroll to position [987, 0]
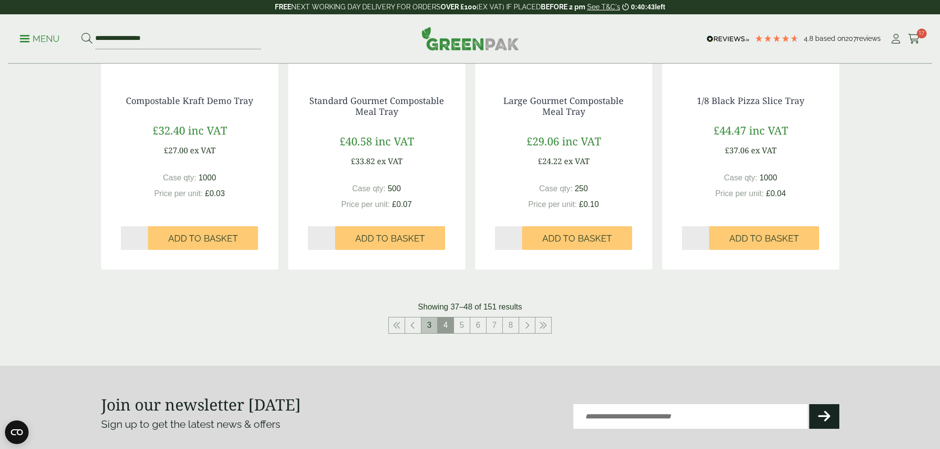
click at [428, 326] on link "3" at bounding box center [429, 326] width 16 height 16
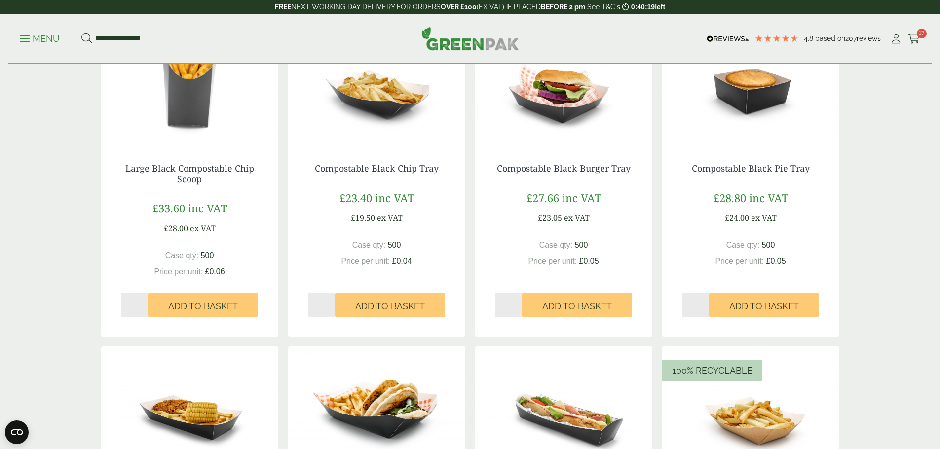
scroll to position [592, 0]
click at [372, 102] on img at bounding box center [376, 82] width 177 height 123
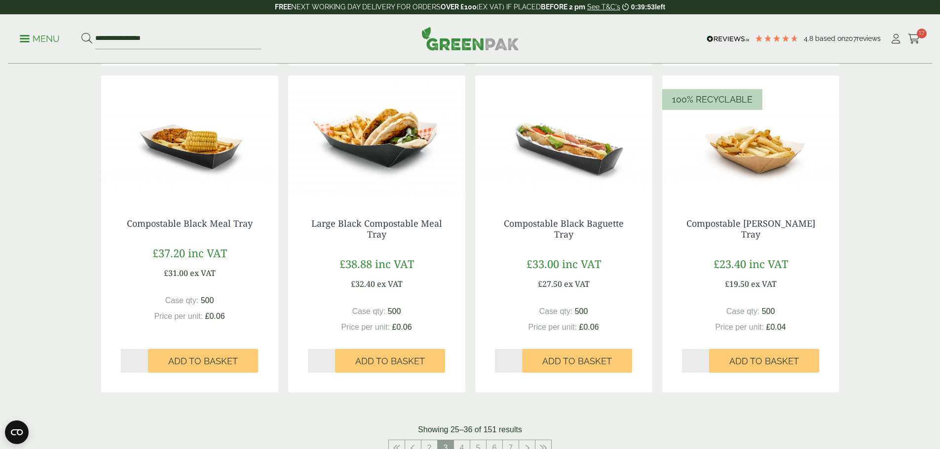
scroll to position [839, 0]
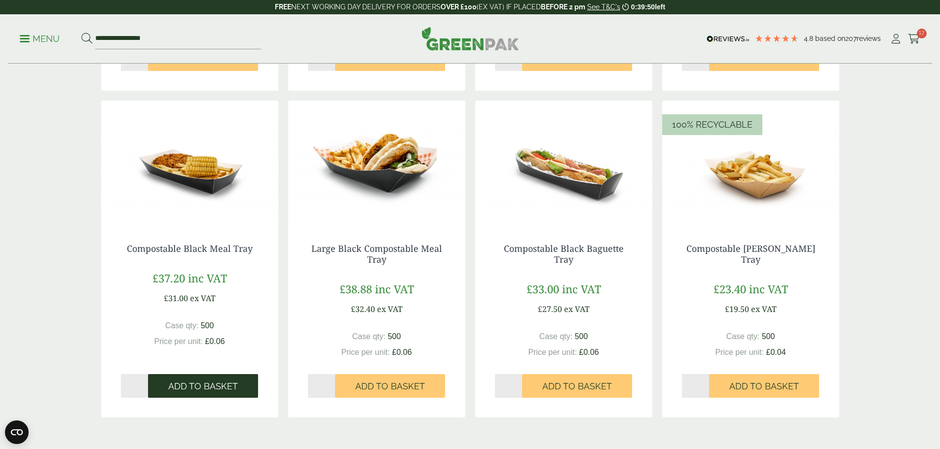
click at [187, 386] on span "Add to Basket" at bounding box center [203, 386] width 70 height 11
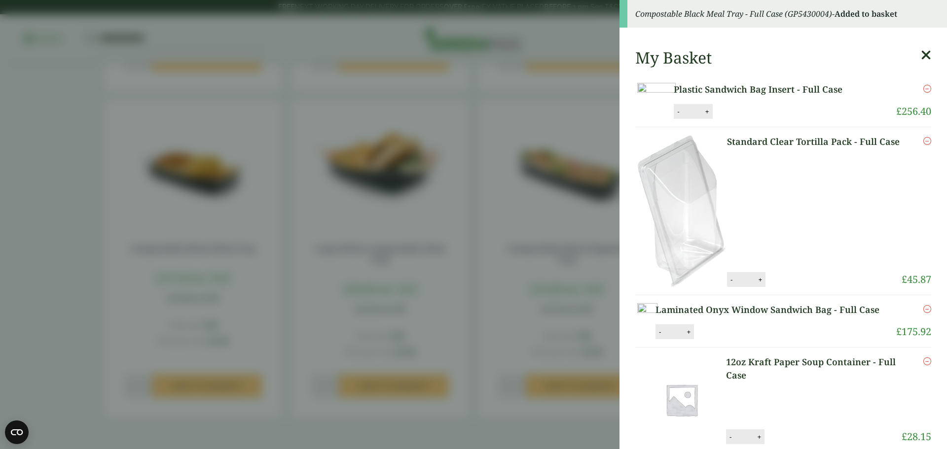
click at [94, 313] on aside "Compostable Black Meal Tray - Full Case (GP5430004) - Added to basket My Basket…" at bounding box center [473, 224] width 947 height 449
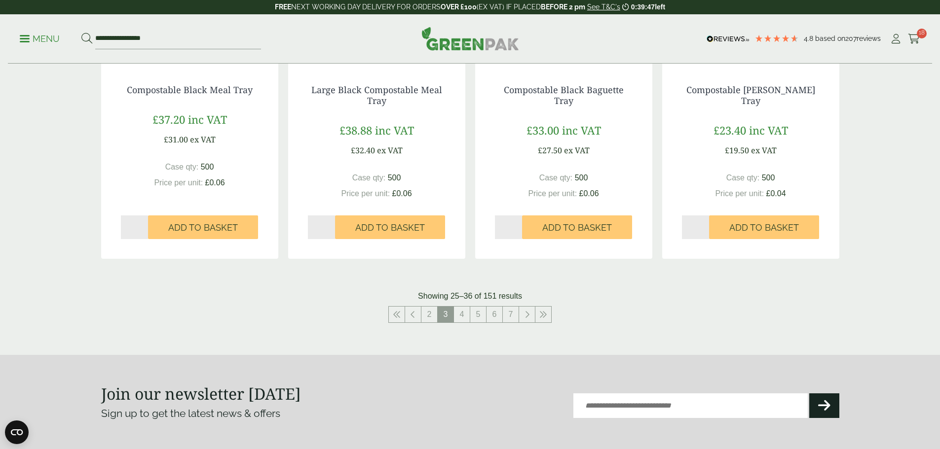
scroll to position [1135, 0]
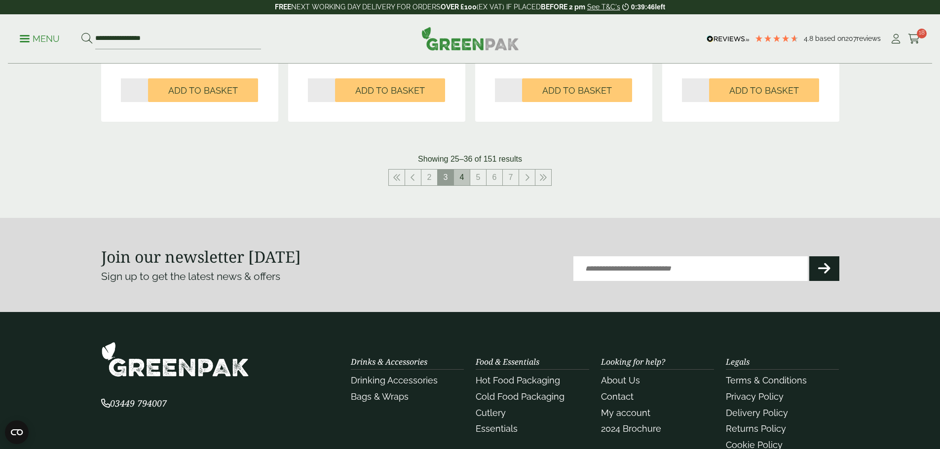
click at [460, 175] on link "4" at bounding box center [462, 178] width 16 height 16
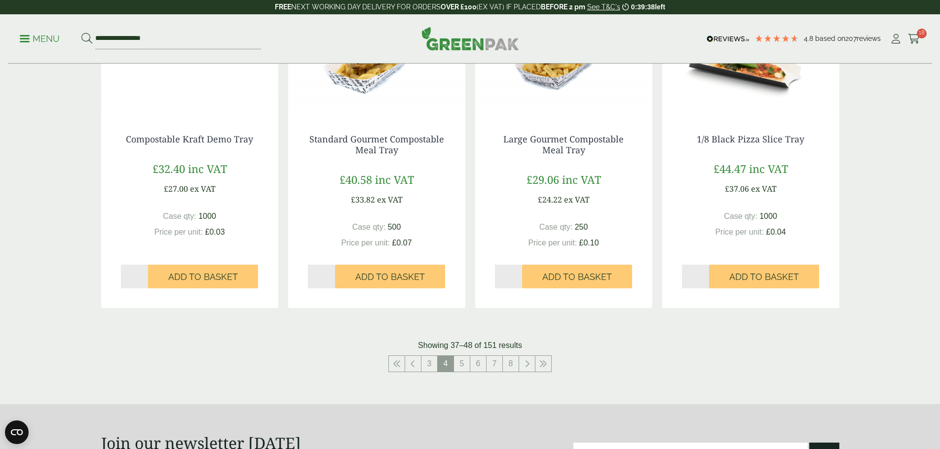
scroll to position [1085, 0]
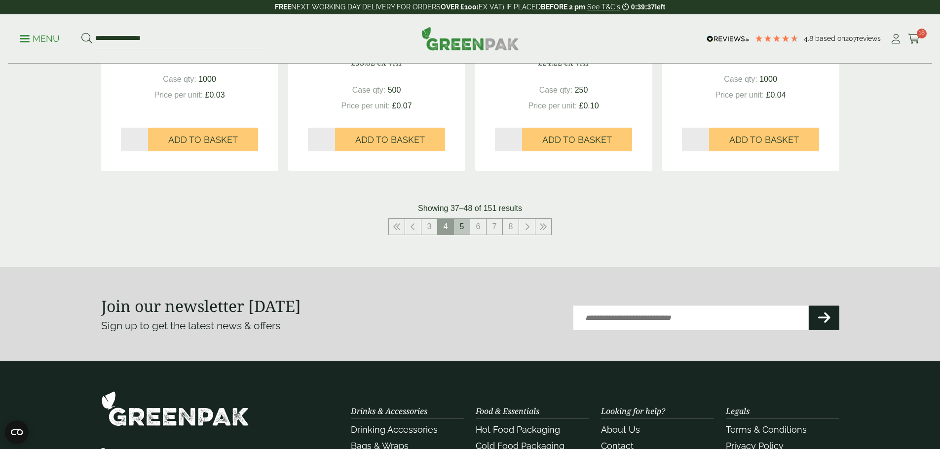
click at [461, 228] on link "5" at bounding box center [462, 227] width 16 height 16
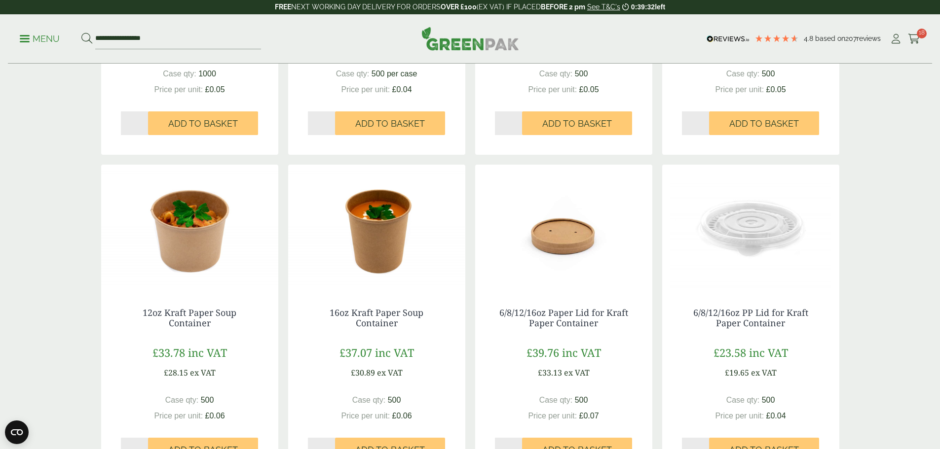
scroll to position [493, 0]
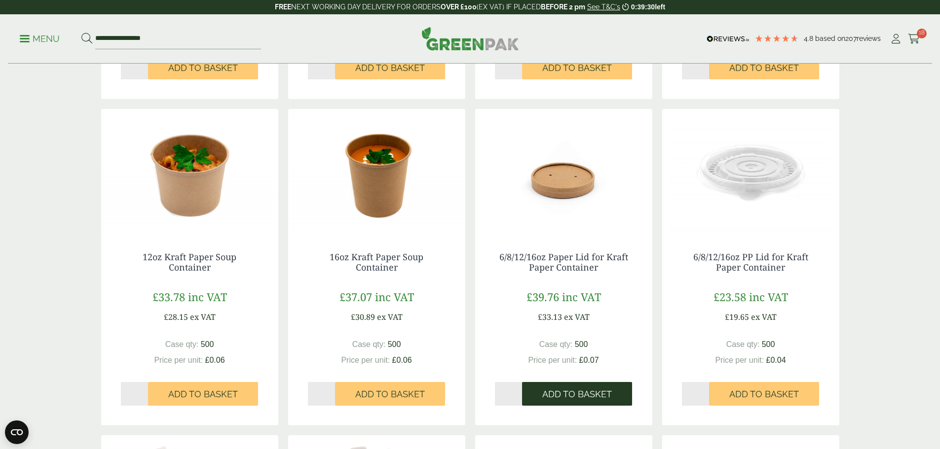
click at [575, 389] on span "Add to Basket" at bounding box center [577, 394] width 70 height 11
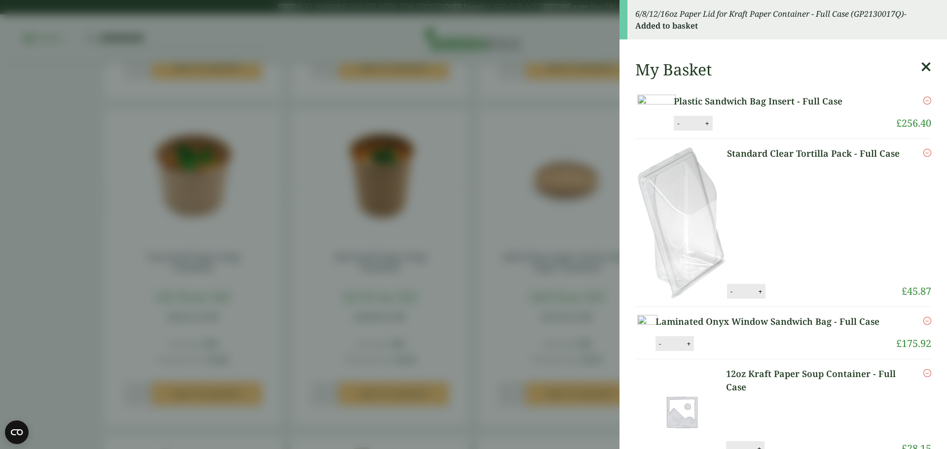
click at [64, 303] on aside "6/8/12/16oz Paper Lid for Kraft Paper Container - Full Case (GP2130017Q) - Adde…" at bounding box center [473, 224] width 947 height 449
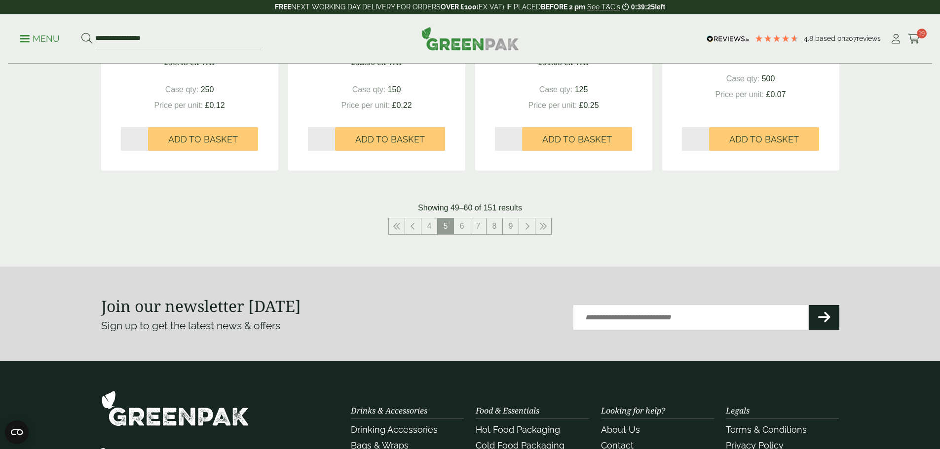
scroll to position [1085, 0]
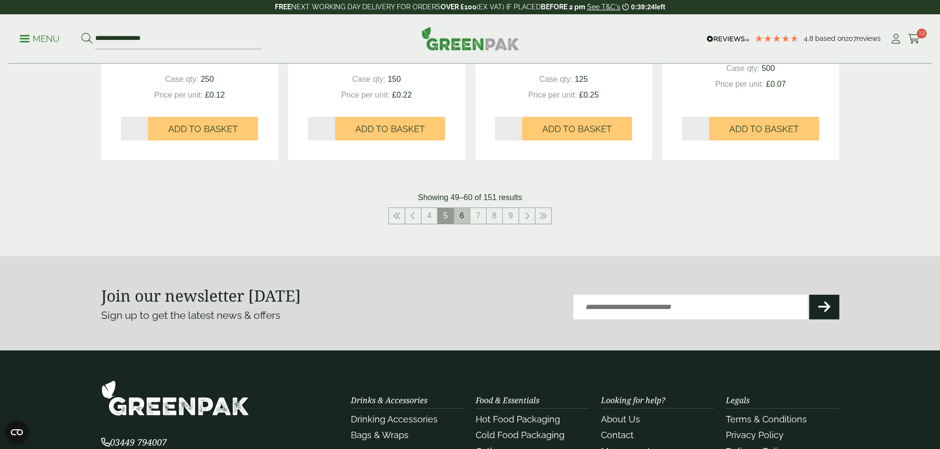
click at [459, 212] on link "6" at bounding box center [462, 216] width 16 height 16
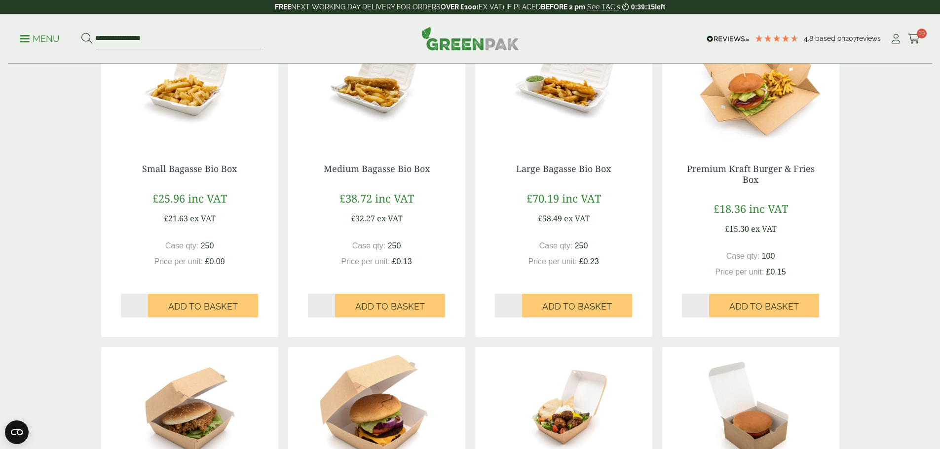
scroll to position [937, 0]
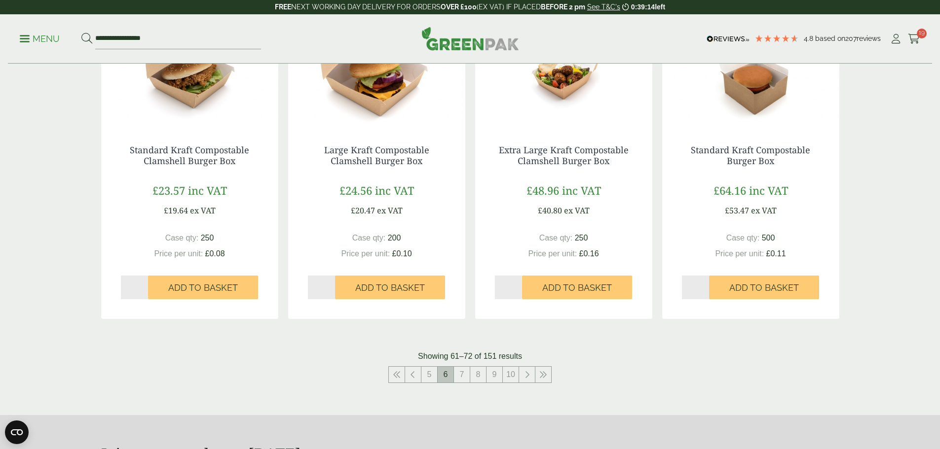
click at [452, 376] on span "6" at bounding box center [446, 375] width 16 height 16
click at [459, 375] on link "7" at bounding box center [462, 375] width 16 height 16
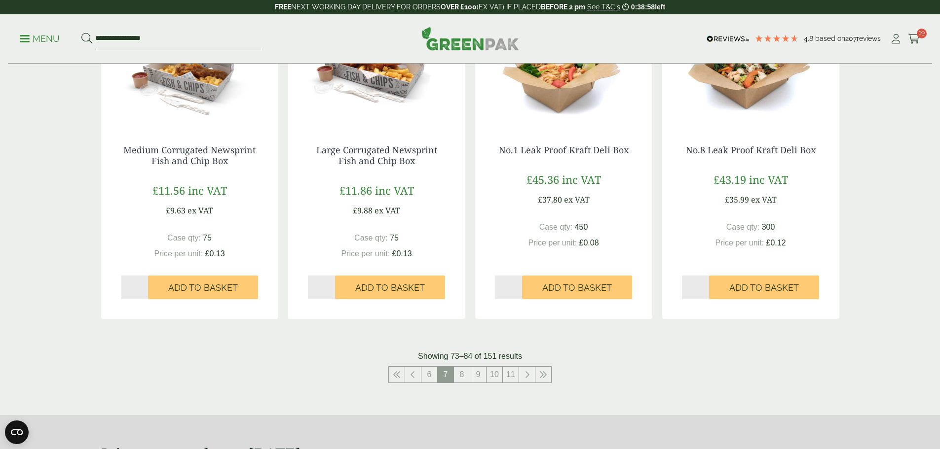
scroll to position [888, 0]
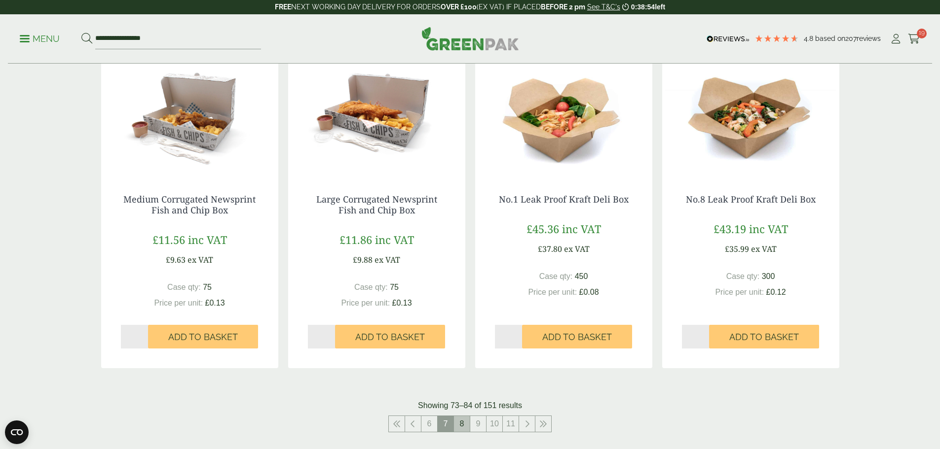
click at [462, 423] on link "8" at bounding box center [462, 424] width 16 height 16
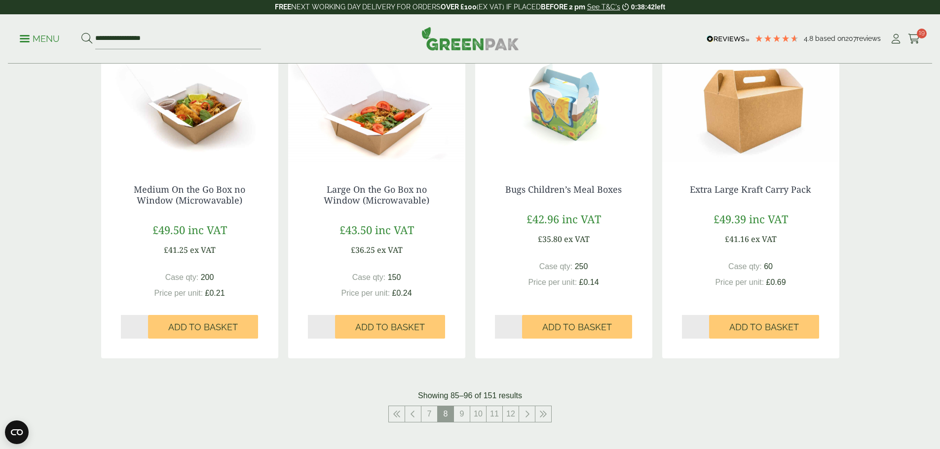
scroll to position [902, 0]
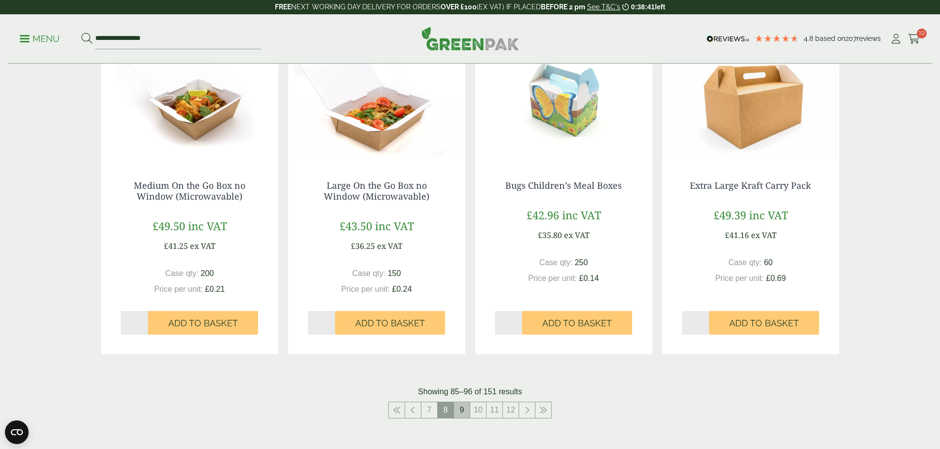
click at [462, 412] on link "9" at bounding box center [462, 411] width 16 height 16
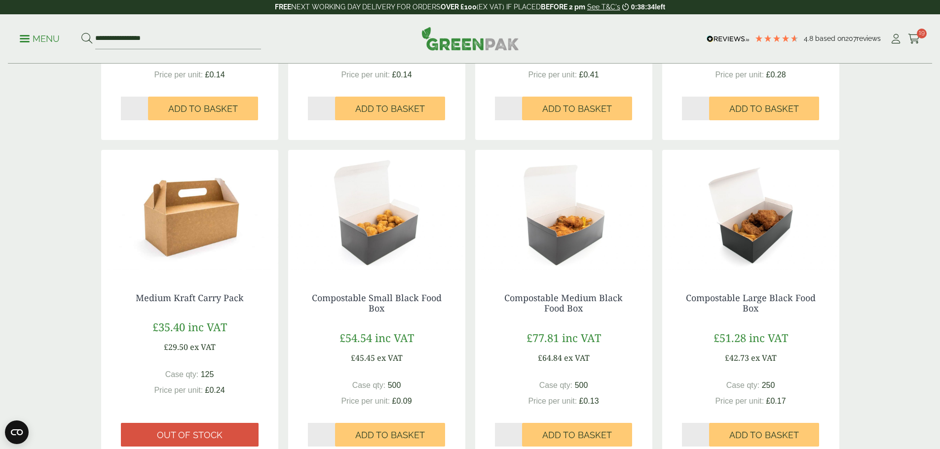
scroll to position [458, 0]
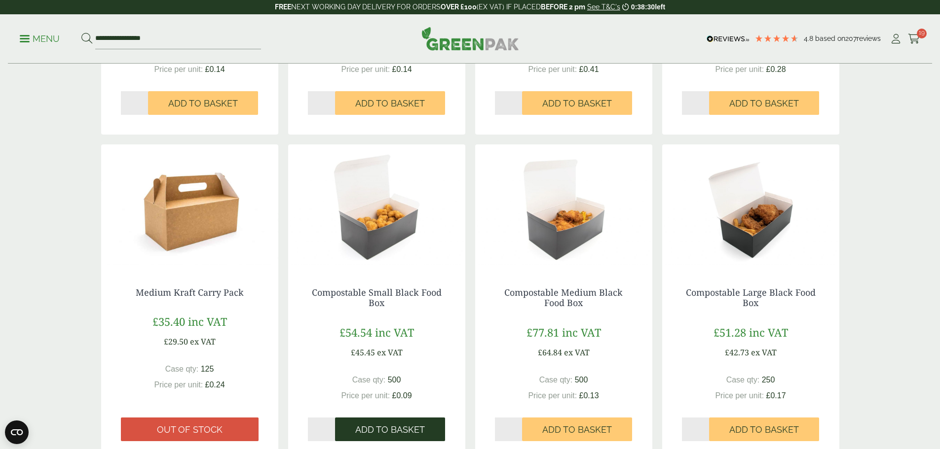
click at [379, 432] on span "Add to Basket" at bounding box center [390, 430] width 70 height 11
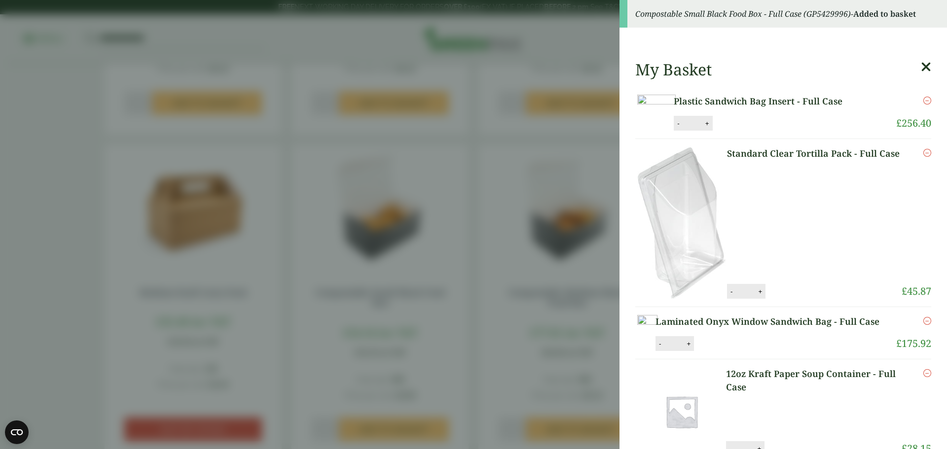
click at [60, 320] on aside "Compostable Small Black Food Box - Full Case (GP5429996) - Added to basket My B…" at bounding box center [473, 224] width 947 height 449
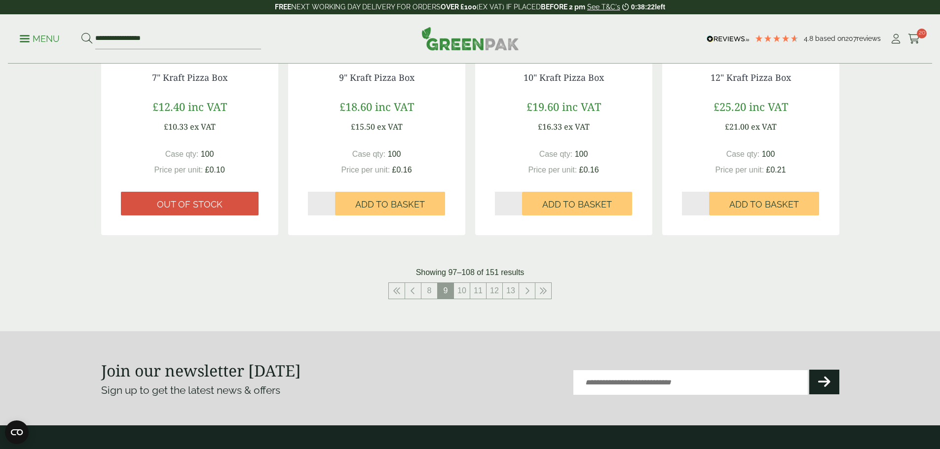
scroll to position [1000, 0]
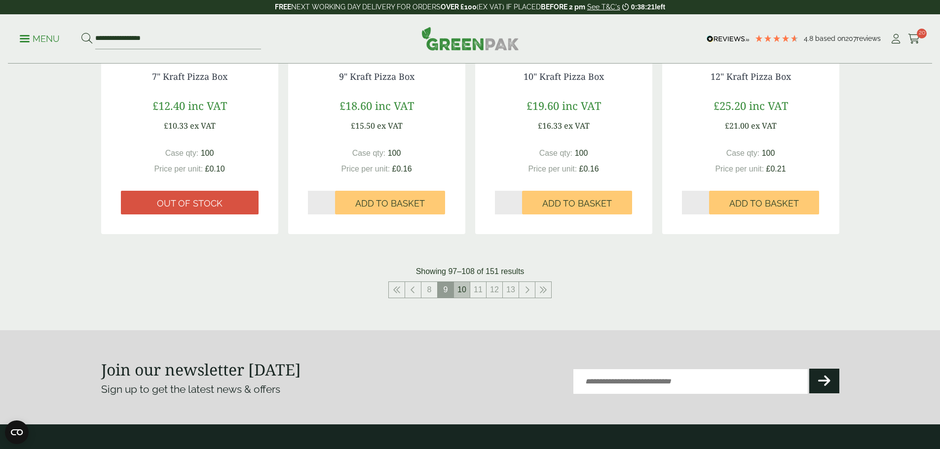
click at [464, 293] on link "10" at bounding box center [462, 290] width 16 height 16
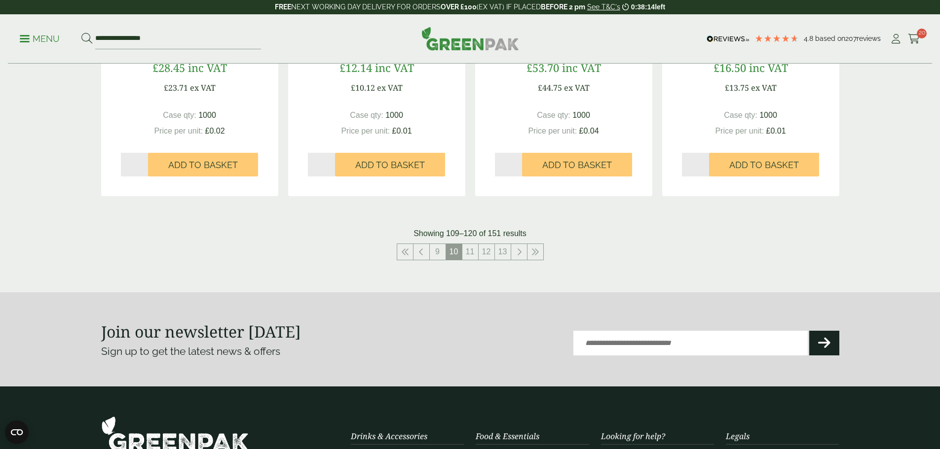
scroll to position [1050, 0]
click at [472, 253] on link "11" at bounding box center [470, 252] width 16 height 16
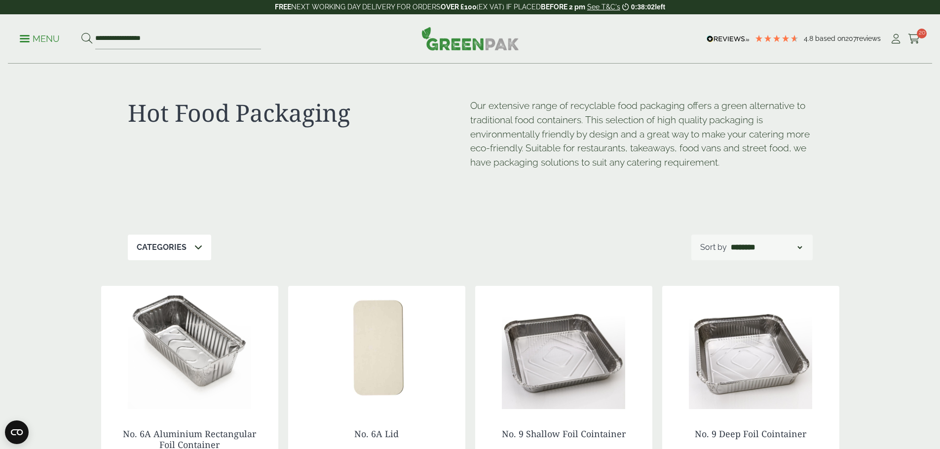
click at [30, 38] on span at bounding box center [25, 38] width 10 height 1
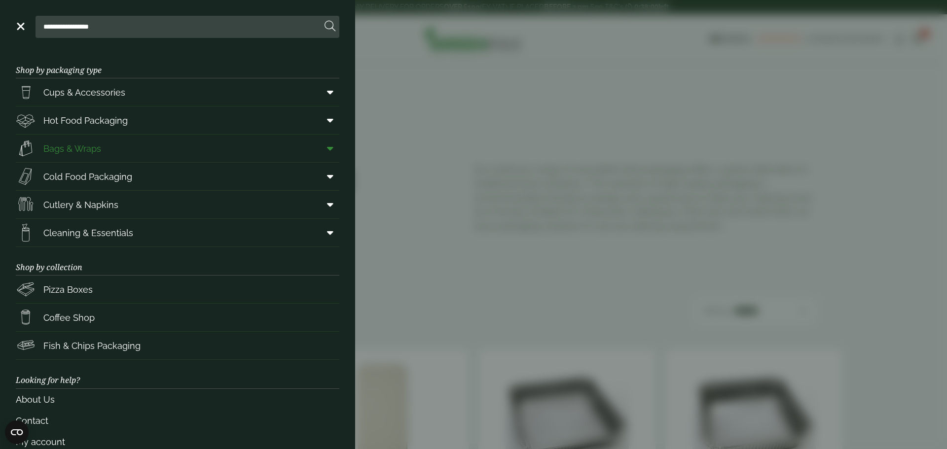
click at [82, 148] on span "Bags & Wraps" at bounding box center [72, 148] width 58 height 13
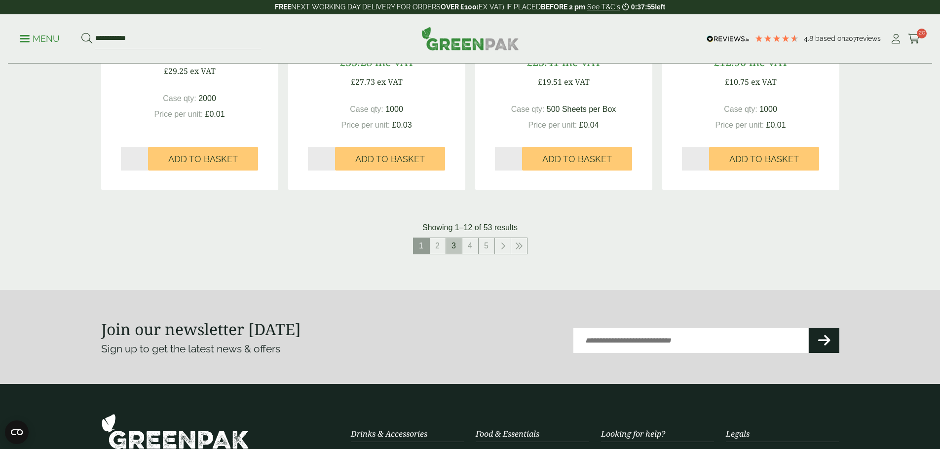
scroll to position [1036, 0]
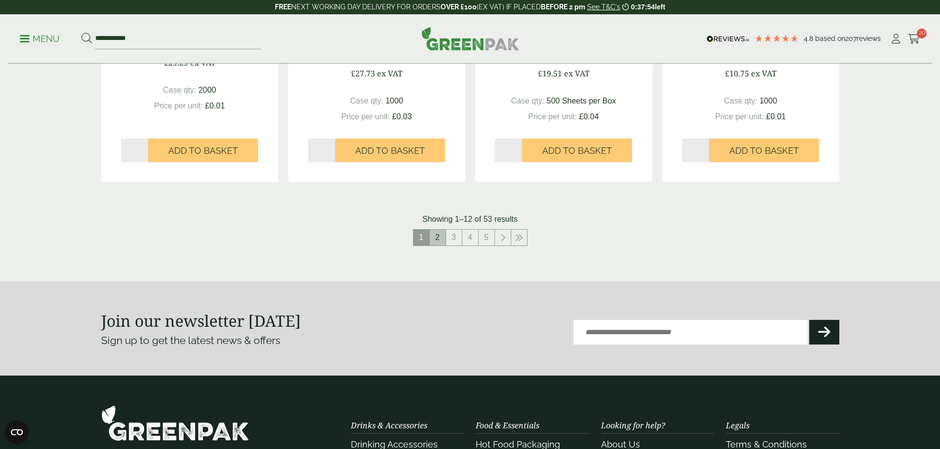
click at [433, 232] on link "2" at bounding box center [438, 238] width 16 height 16
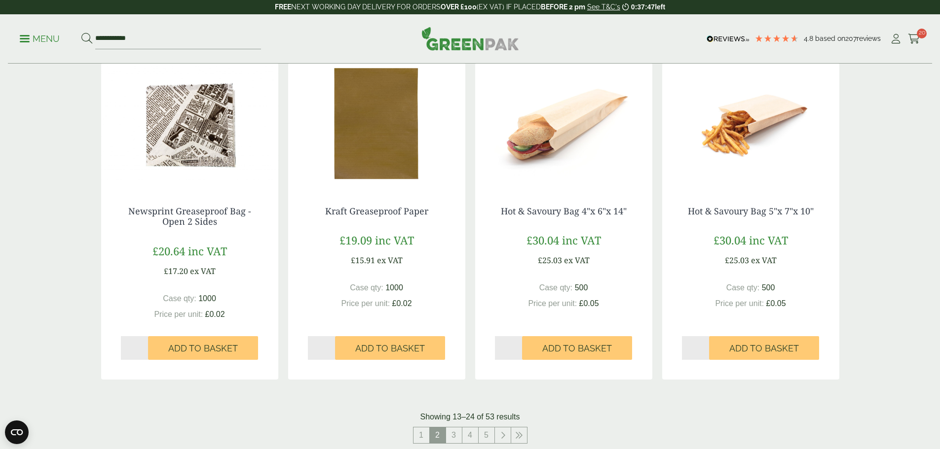
scroll to position [839, 0]
click at [736, 343] on span "Add to Basket" at bounding box center [764, 348] width 70 height 11
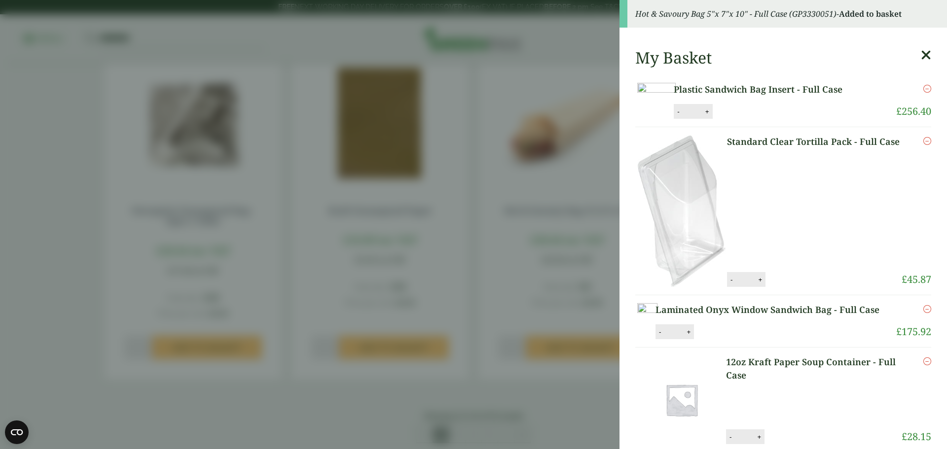
click at [54, 232] on aside "Hot & Savoury Bag 5"x 7"x 10" - Full Case (GP3330051) - Added to basket My Bask…" at bounding box center [473, 224] width 947 height 449
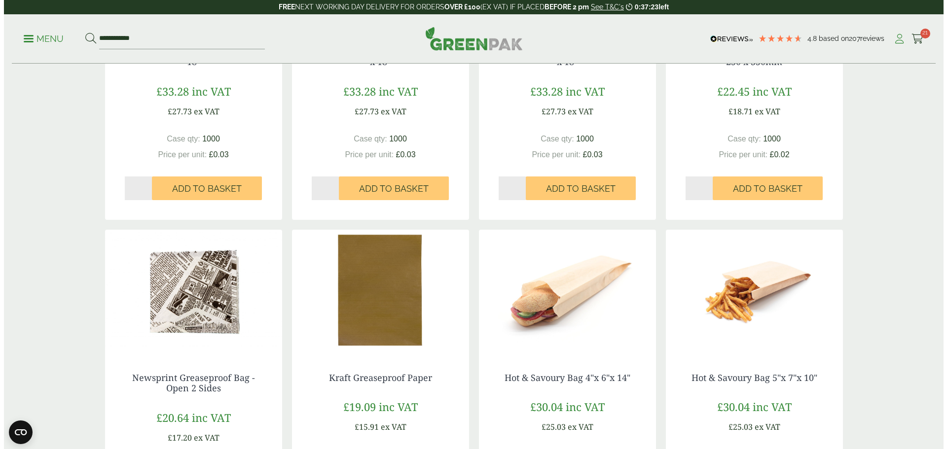
scroll to position [543, 0]
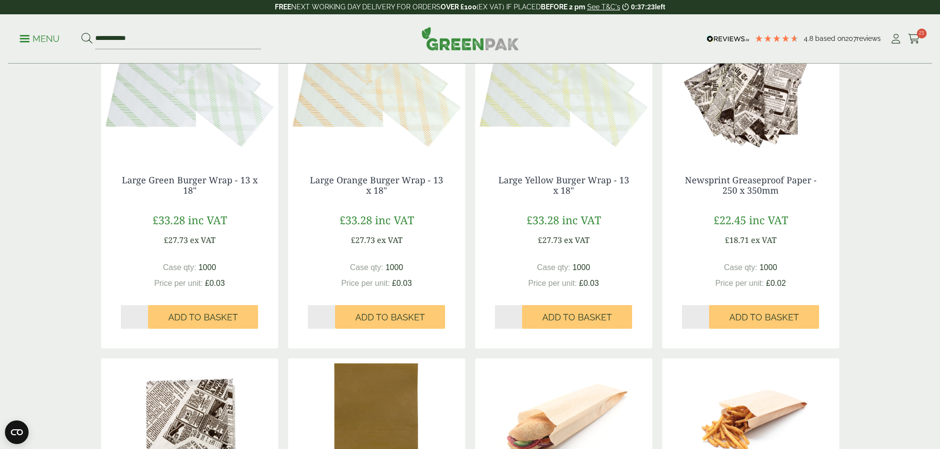
click at [917, 31] on span "21" at bounding box center [922, 34] width 10 height 10
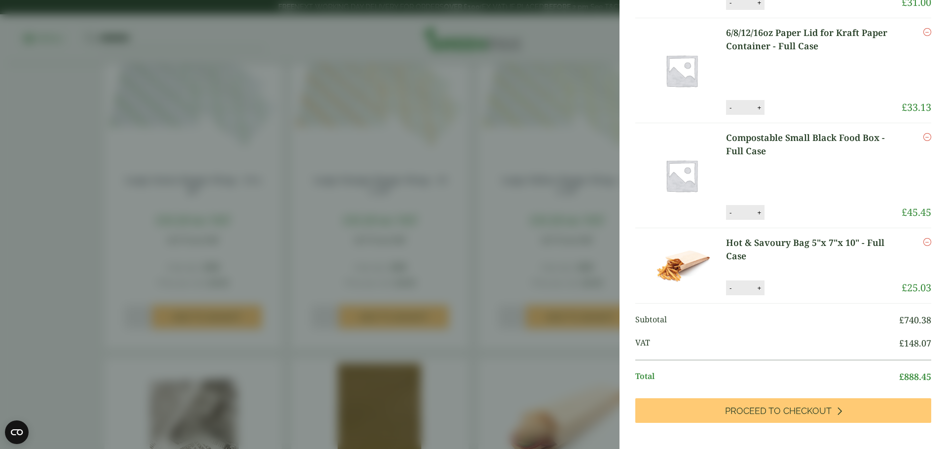
scroll to position [502, 0]
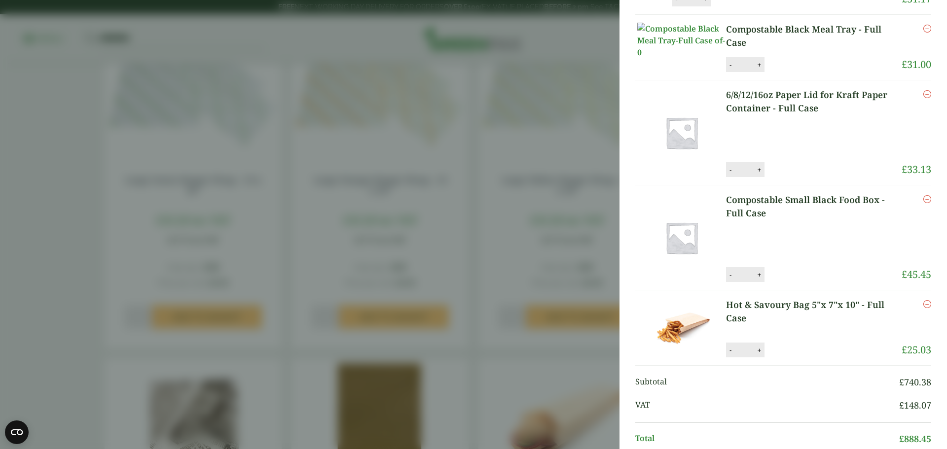
click at [923, 33] on icon "Remove this item" at bounding box center [927, 29] width 8 height 8
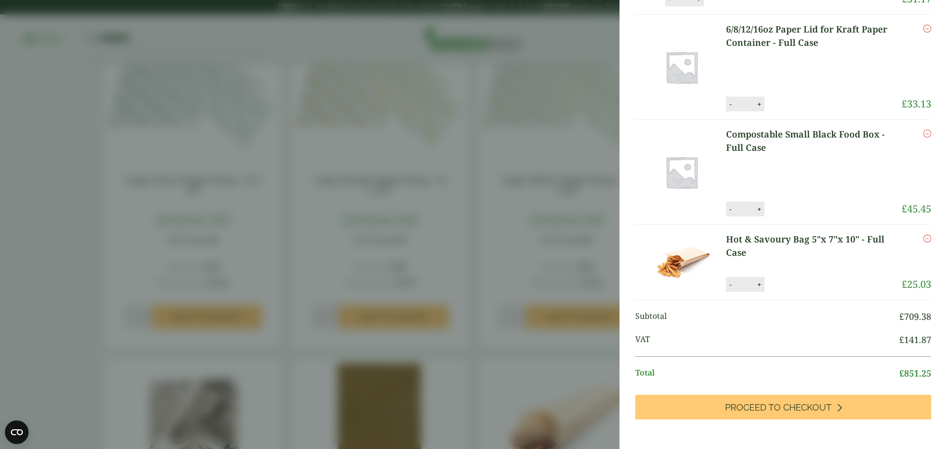
scroll to position [543, 0]
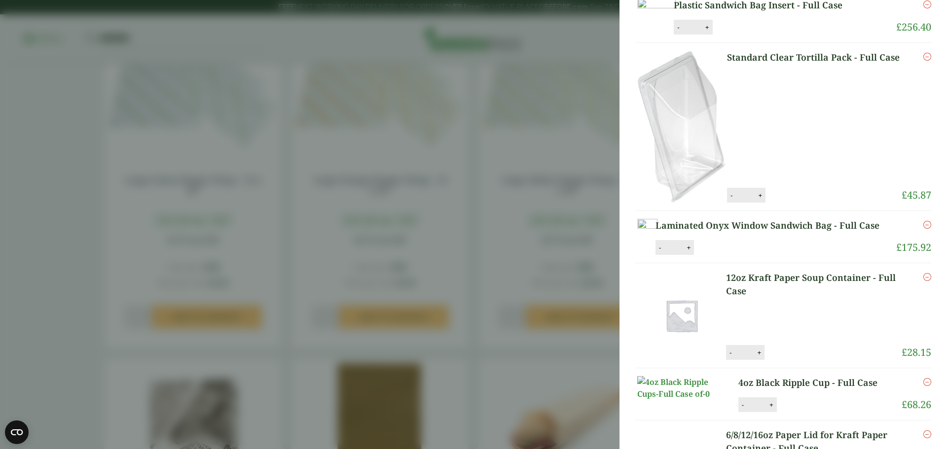
scroll to position [9, 0]
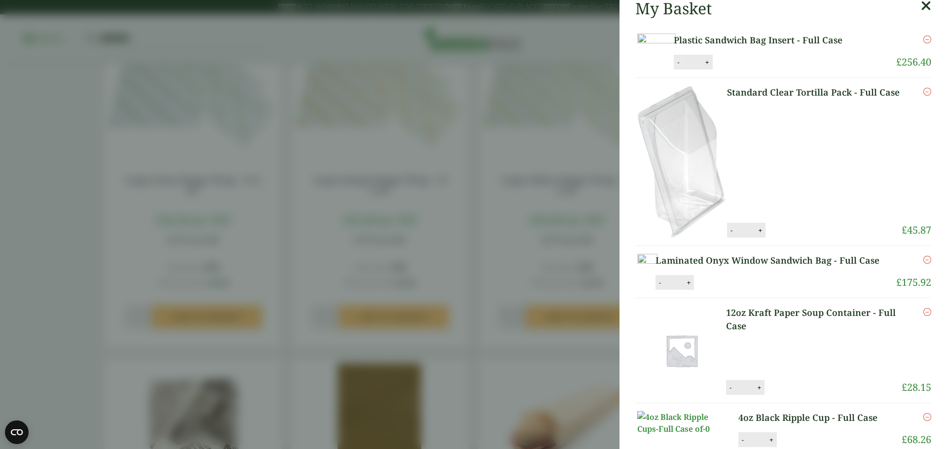
click at [682, 67] on button "-" at bounding box center [678, 62] width 8 height 8
type input "*"
click at [764, 70] on button "Update" at bounding box center [739, 62] width 49 height 15
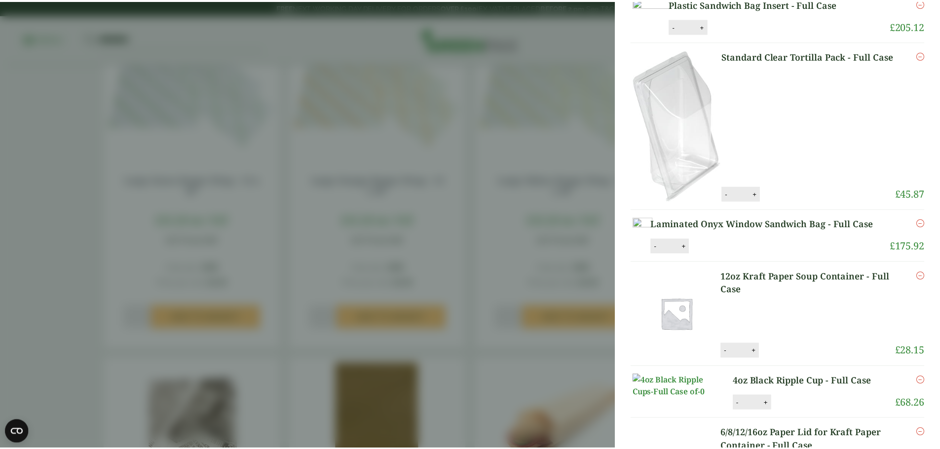
scroll to position [197, 0]
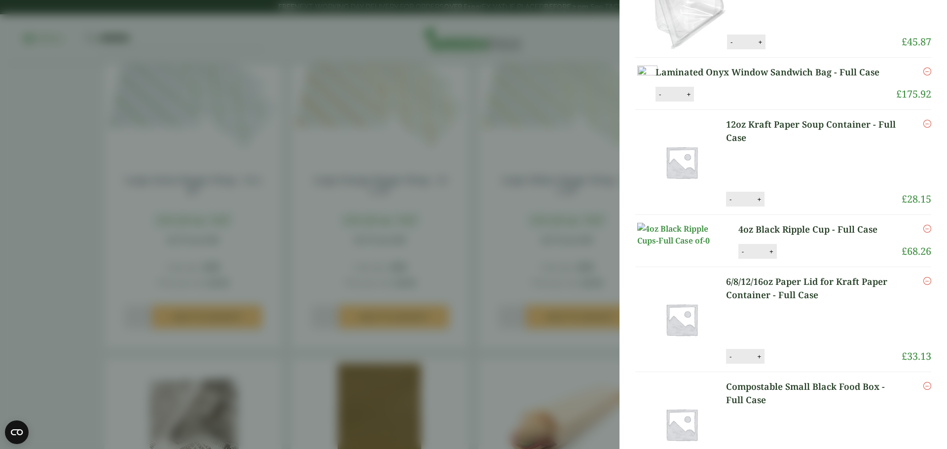
drag, startPoint x: 32, startPoint y: 142, endPoint x: 42, endPoint y: 134, distance: 12.6
click at [32, 142] on aside "My Basket Plastic Sandwich Bag Insert - Full Case Plastic Sandwich Bag Insert -…" at bounding box center [473, 224] width 947 height 449
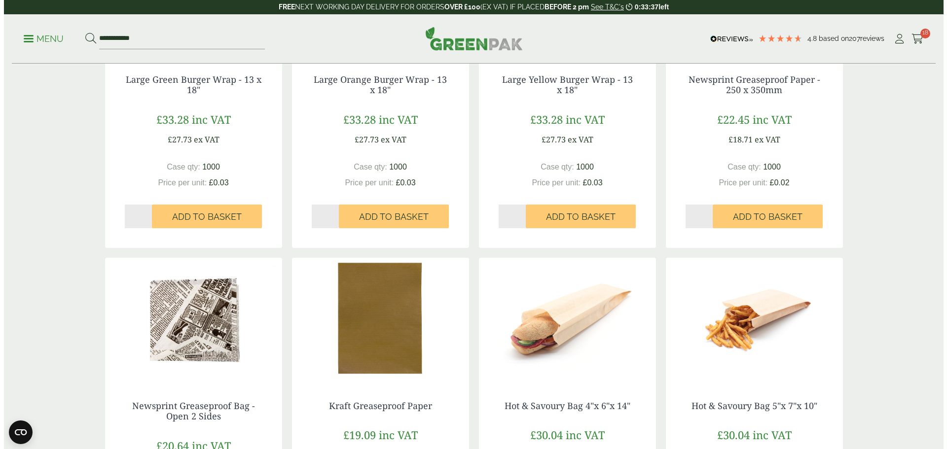
scroll to position [892, 0]
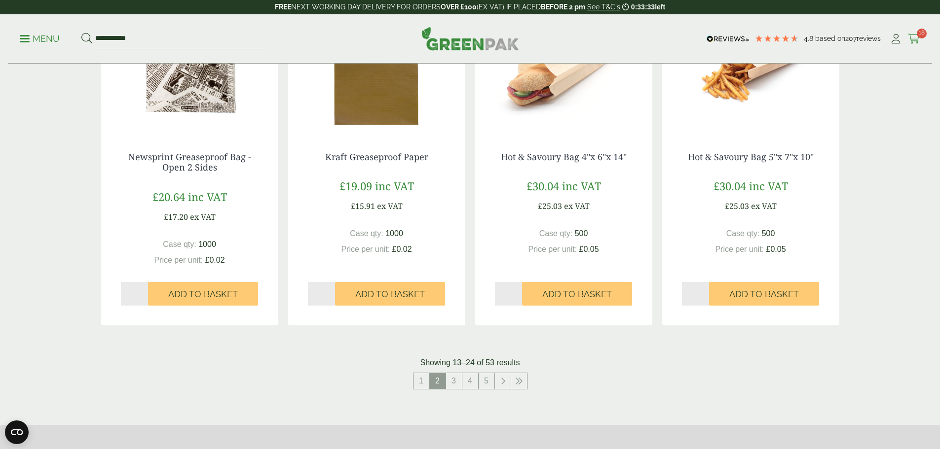
click at [908, 40] on icon at bounding box center [914, 39] width 12 height 10
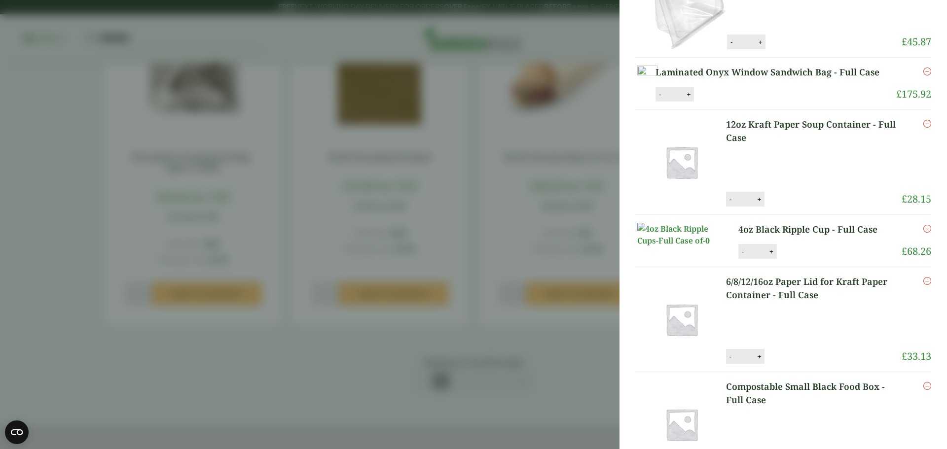
click at [797, 236] on link "4oz Black Ripple Cup - Full Case" at bounding box center [813, 229] width 151 height 13
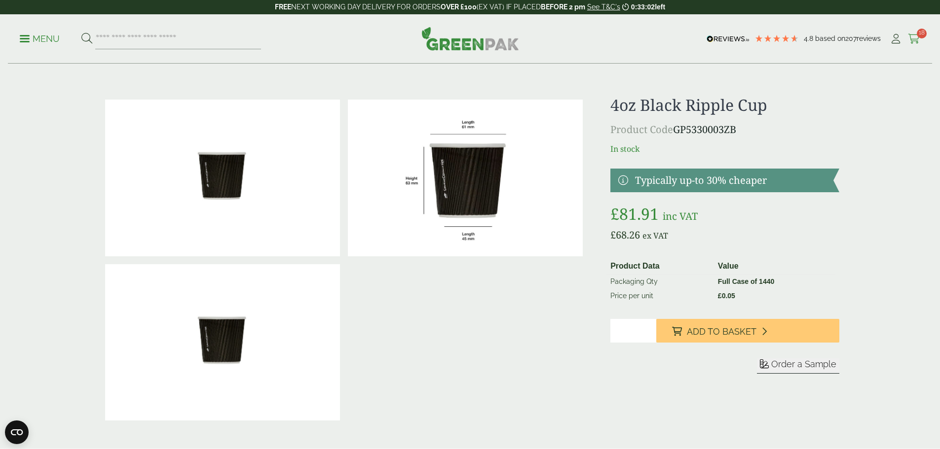
click at [912, 35] on icon at bounding box center [914, 39] width 12 height 10
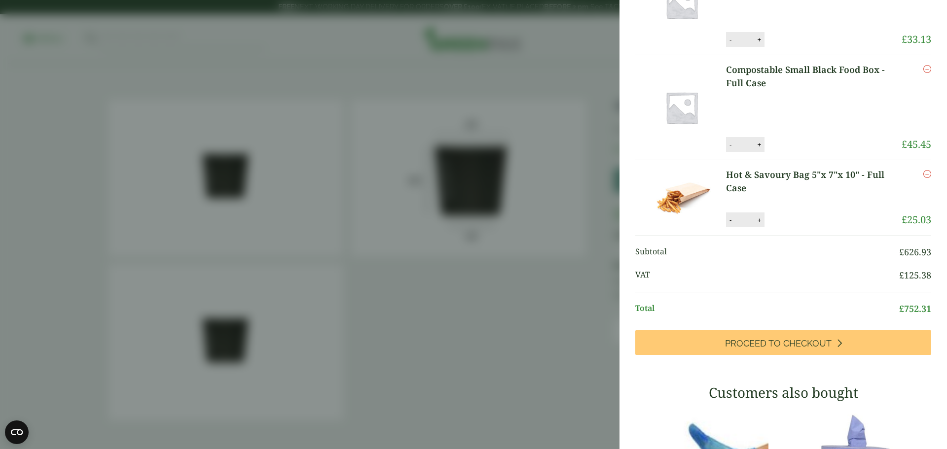
scroll to position [543, 0]
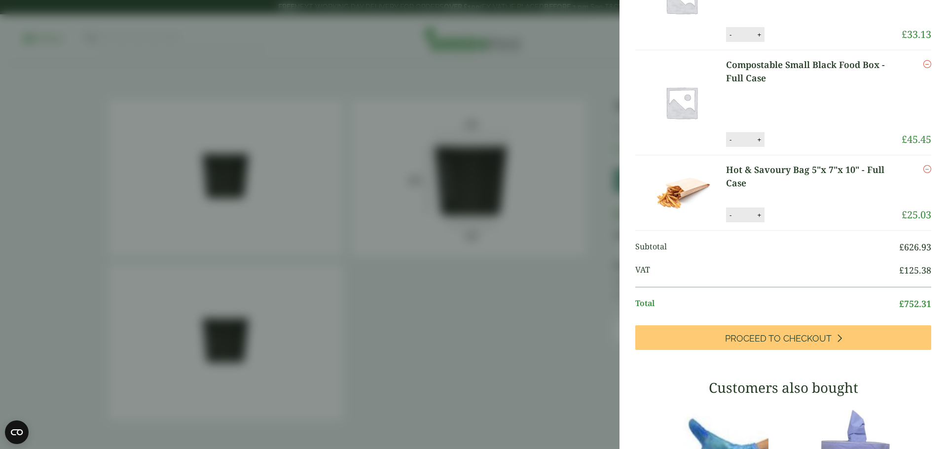
click at [746, 225] on input "*" at bounding box center [745, 215] width 20 height 21
type input "*"
click at [805, 223] on button "Update" at bounding box center [791, 215] width 49 height 15
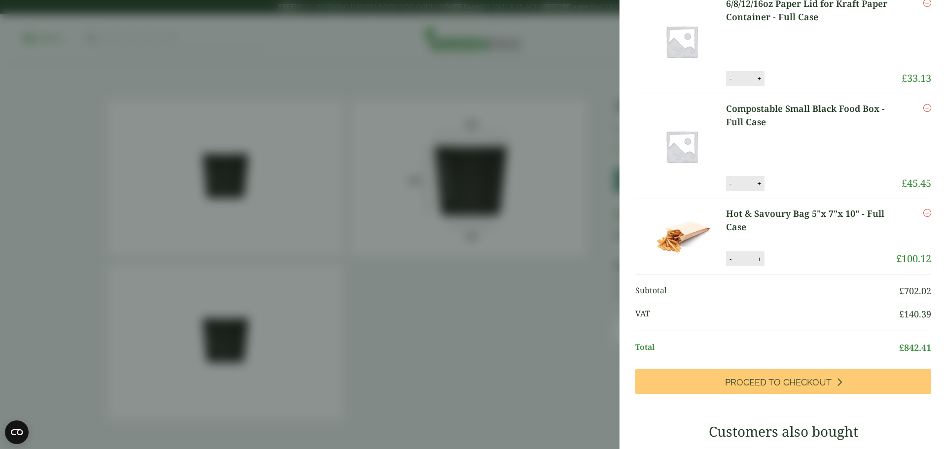
scroll to position [740, 0]
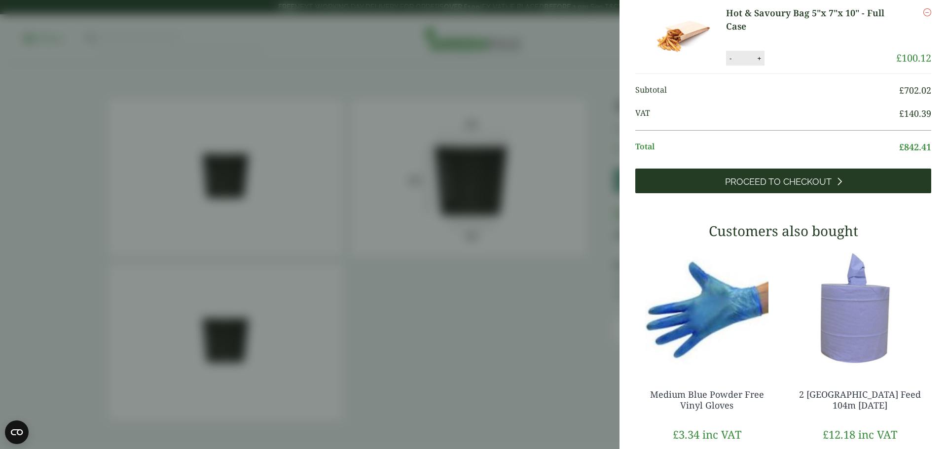
click at [784, 193] on link "Proceed to Checkout" at bounding box center [783, 181] width 296 height 25
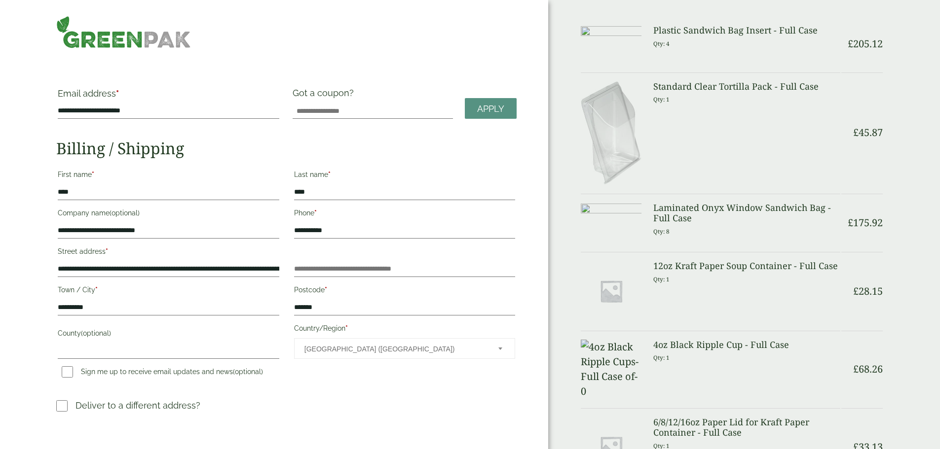
click at [171, 36] on img at bounding box center [123, 32] width 135 height 33
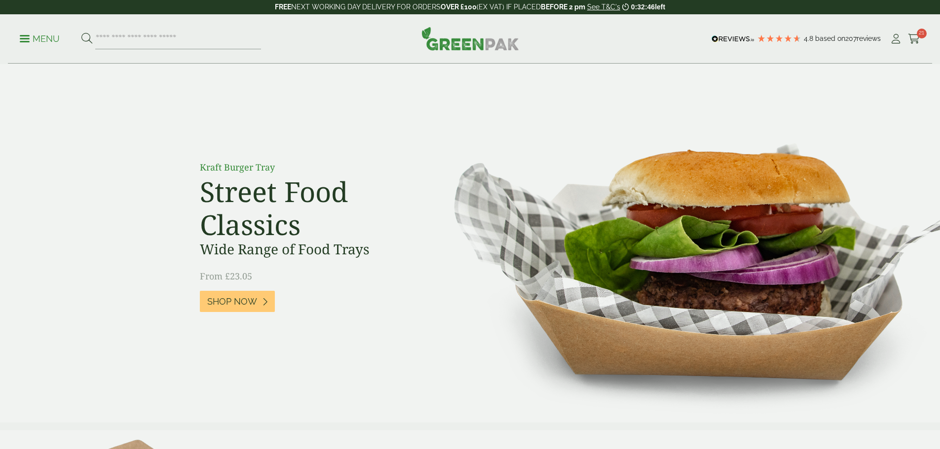
click at [22, 39] on div "Menu 4.8 Based on 207 reviews My Account" at bounding box center [470, 38] width 924 height 49
click at [26, 39] on span at bounding box center [25, 38] width 10 height 1
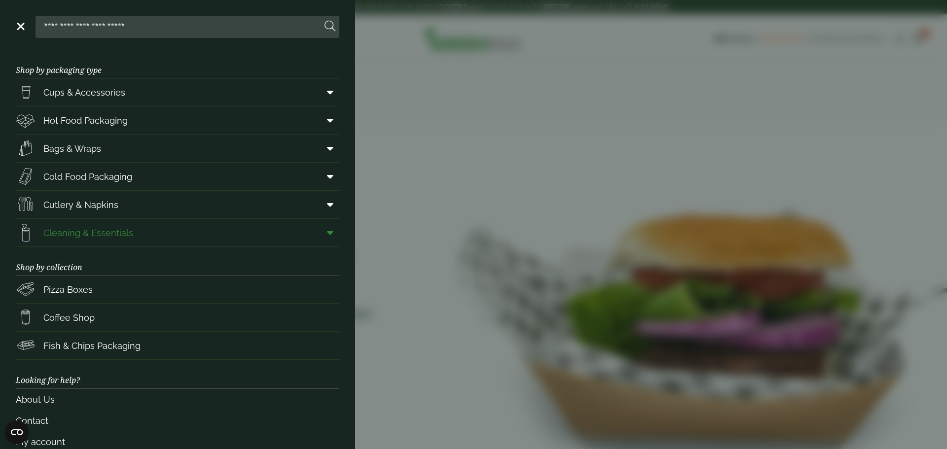
click at [167, 238] on link "Cleaning & Essentials" at bounding box center [178, 233] width 324 height 28
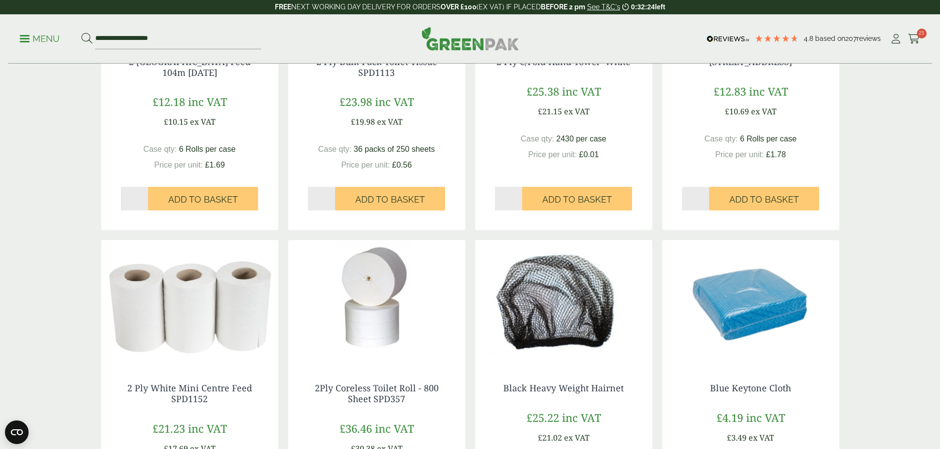
scroll to position [878, 0]
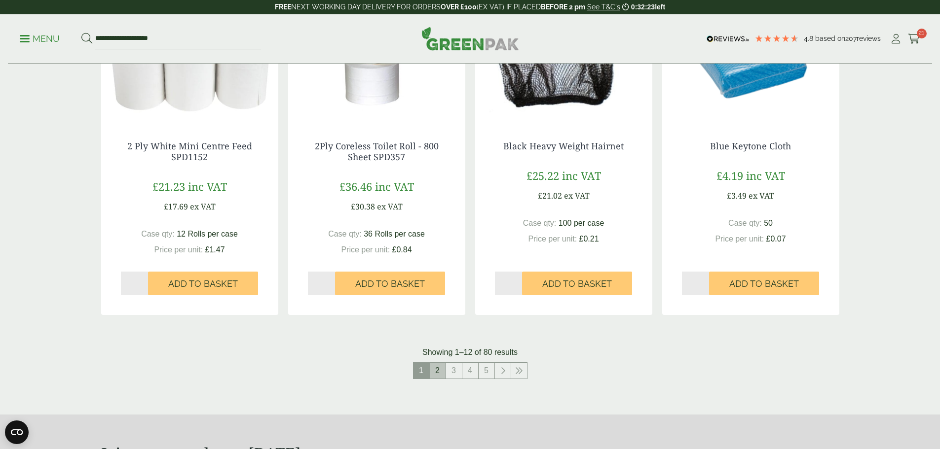
click at [438, 368] on link "2" at bounding box center [438, 371] width 16 height 16
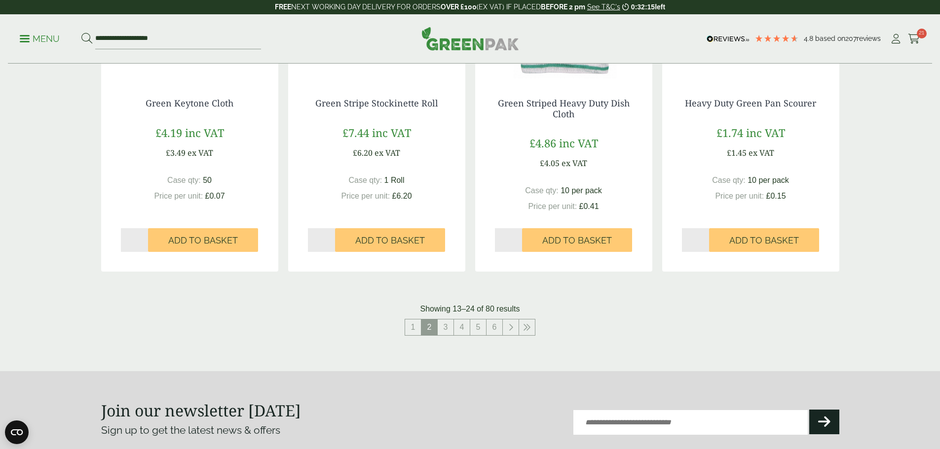
scroll to position [937, 0]
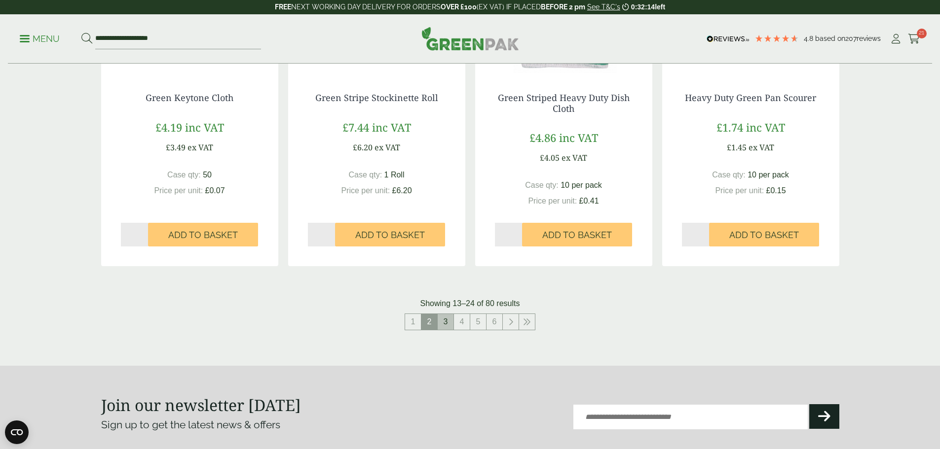
click at [449, 326] on link "3" at bounding box center [446, 322] width 16 height 16
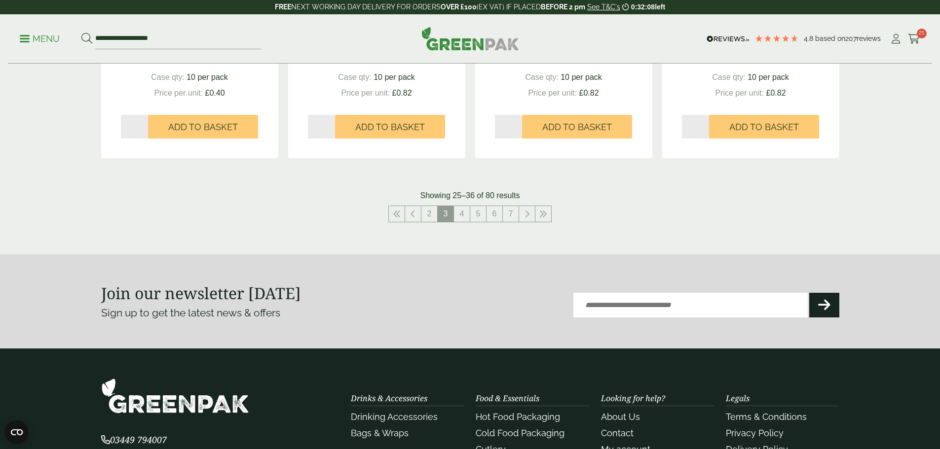
scroll to position [1036, 0]
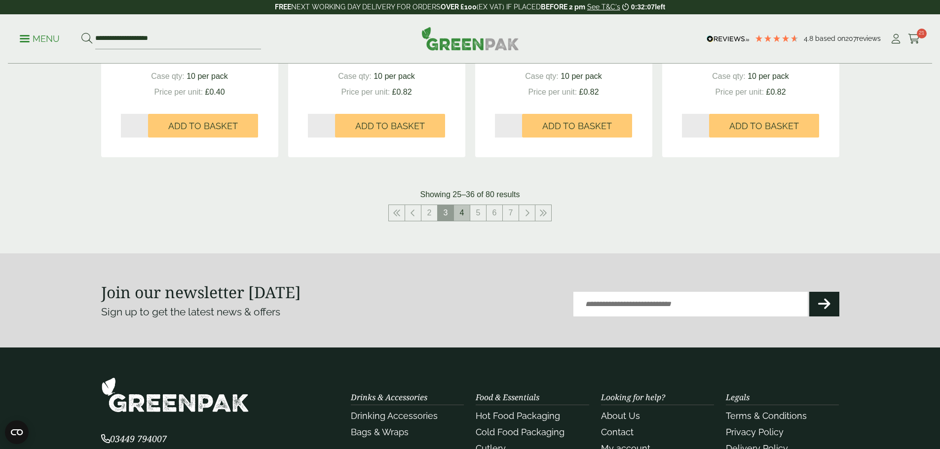
click at [464, 216] on link "4" at bounding box center [462, 213] width 16 height 16
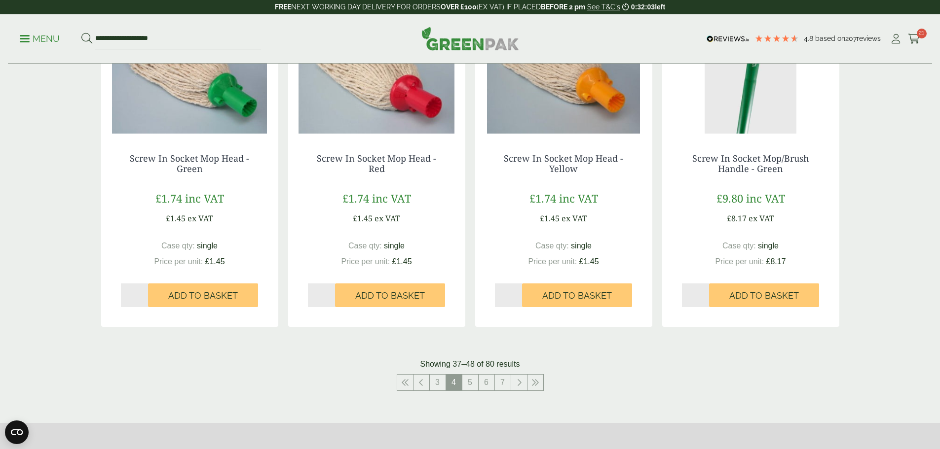
scroll to position [888, 0]
click at [472, 380] on link "5" at bounding box center [470, 382] width 16 height 16
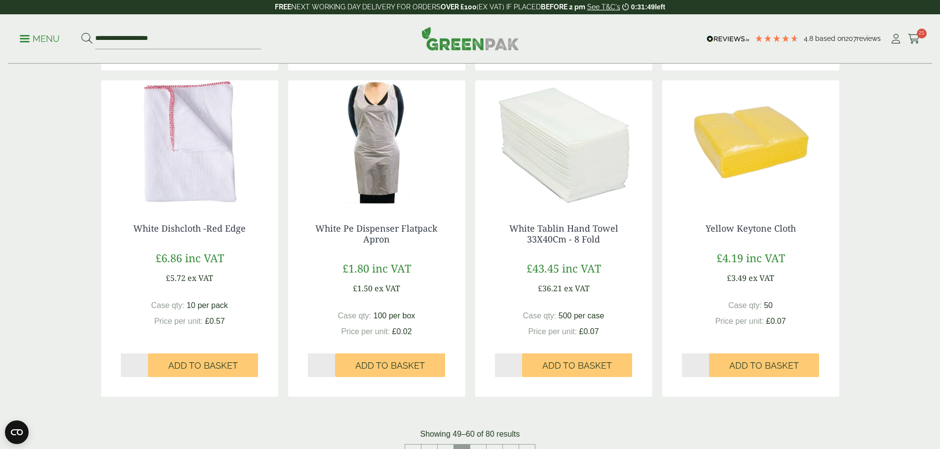
scroll to position [937, 0]
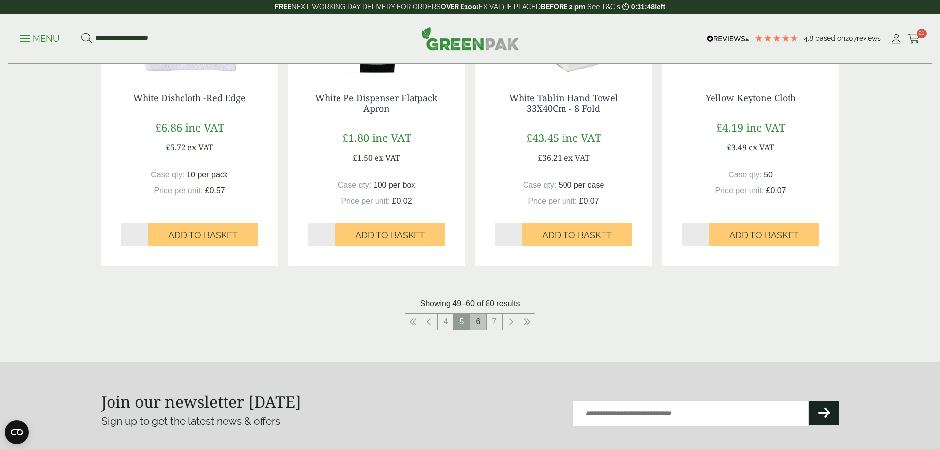
click at [476, 325] on link "6" at bounding box center [478, 322] width 16 height 16
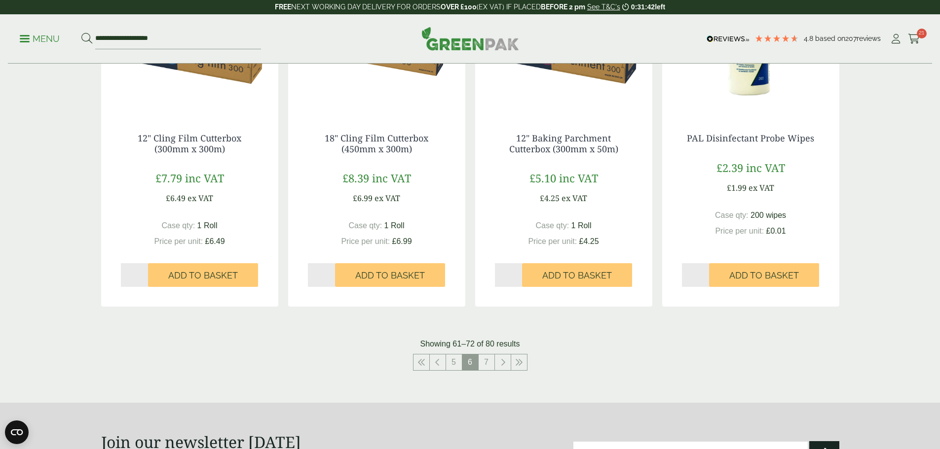
scroll to position [1135, 0]
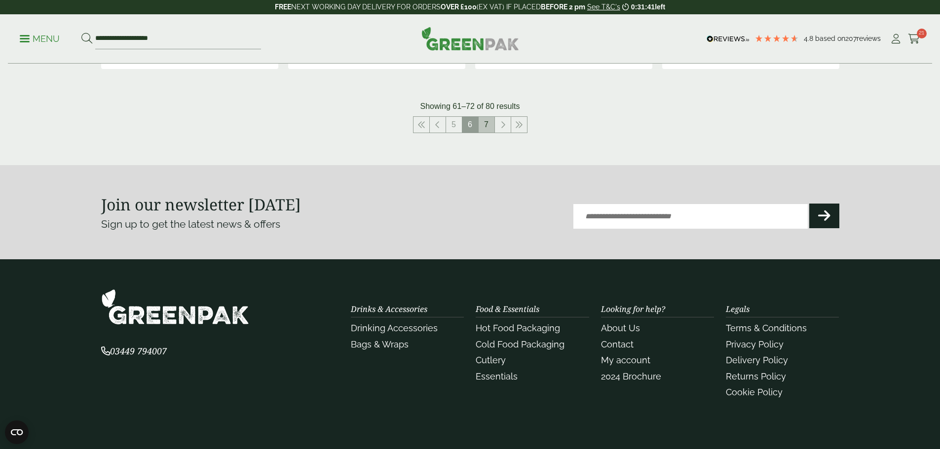
click at [487, 129] on link "7" at bounding box center [486, 125] width 16 height 16
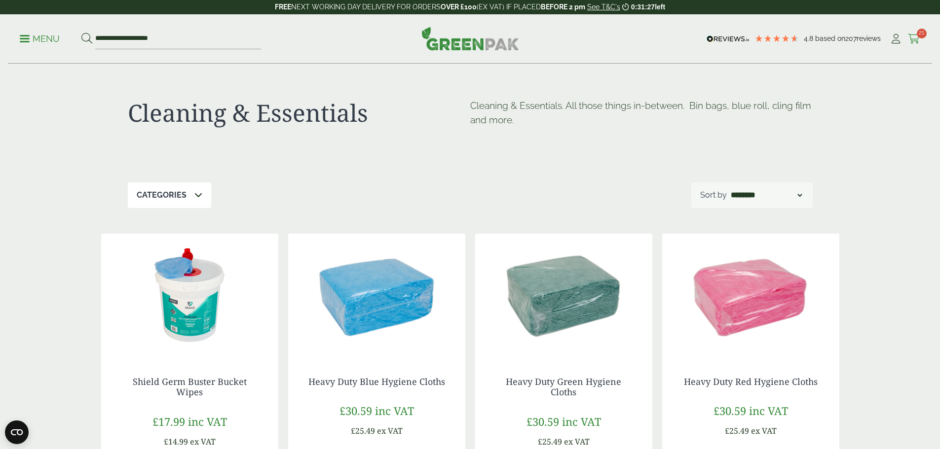
click at [912, 37] on icon at bounding box center [914, 39] width 12 height 10
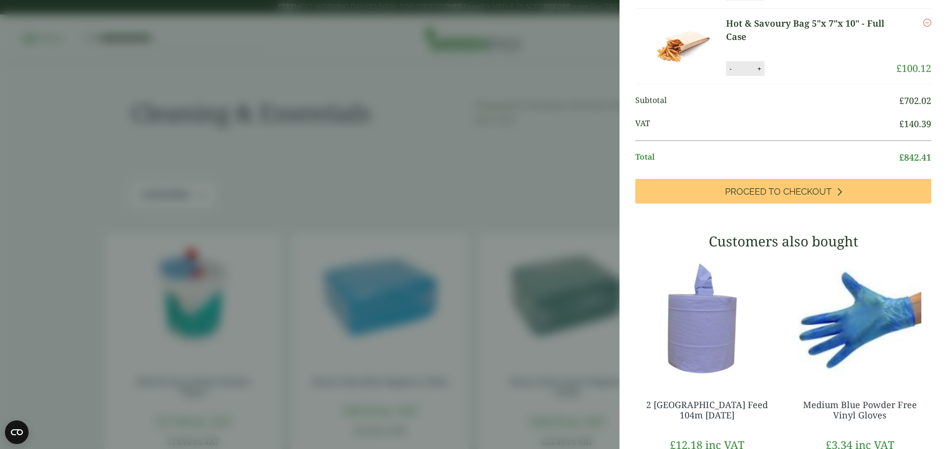
scroll to position [691, 0]
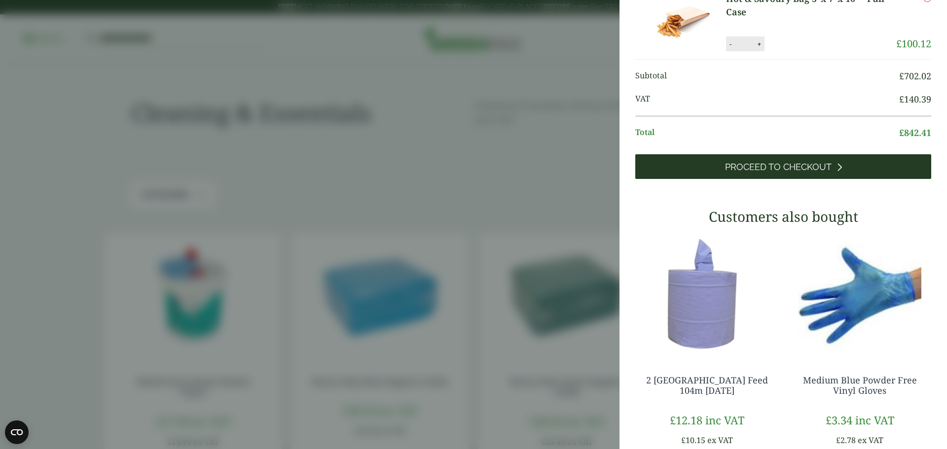
click at [765, 173] on span "Proceed to Checkout" at bounding box center [778, 167] width 107 height 11
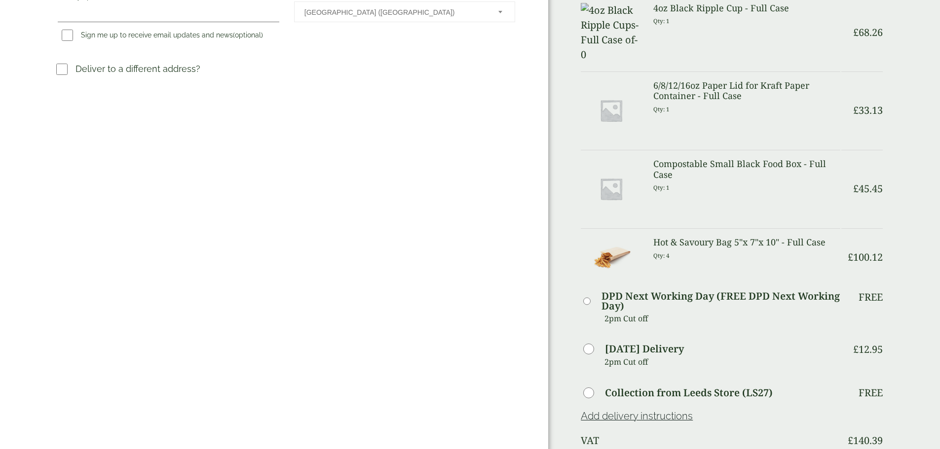
scroll to position [493, 0]
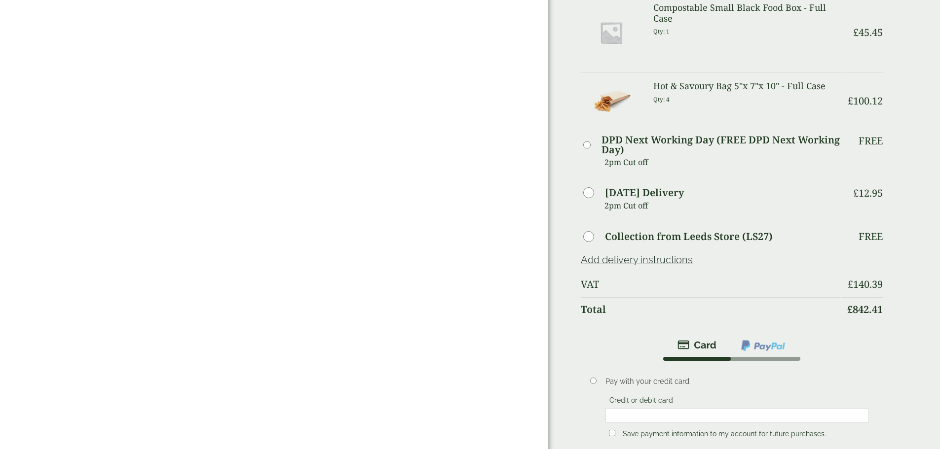
click at [740, 339] on img at bounding box center [763, 345] width 46 height 13
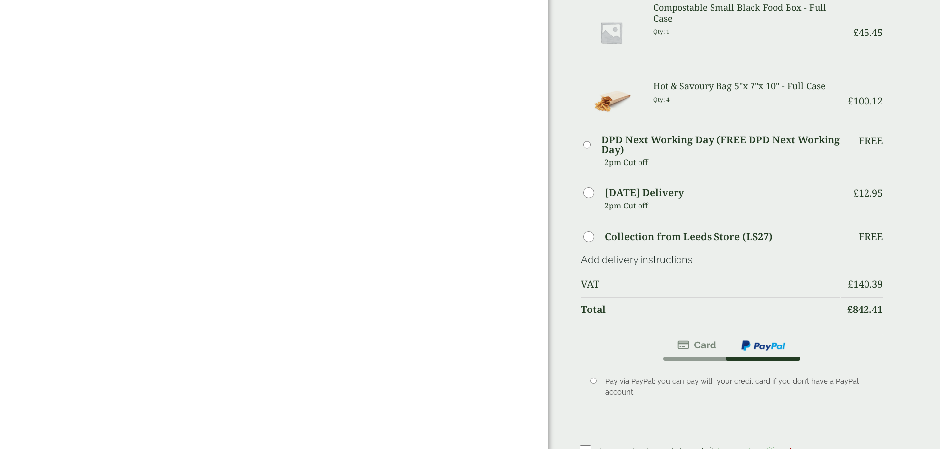
click at [677, 339] on img at bounding box center [696, 345] width 39 height 12
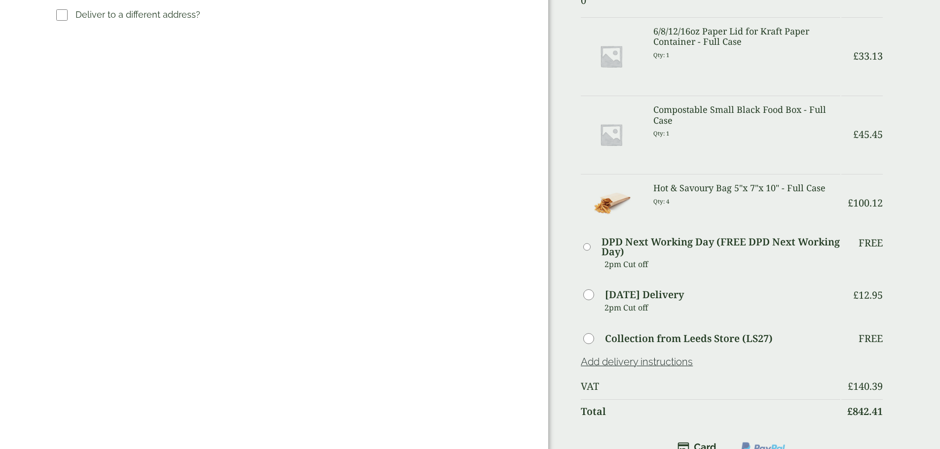
scroll to position [395, 0]
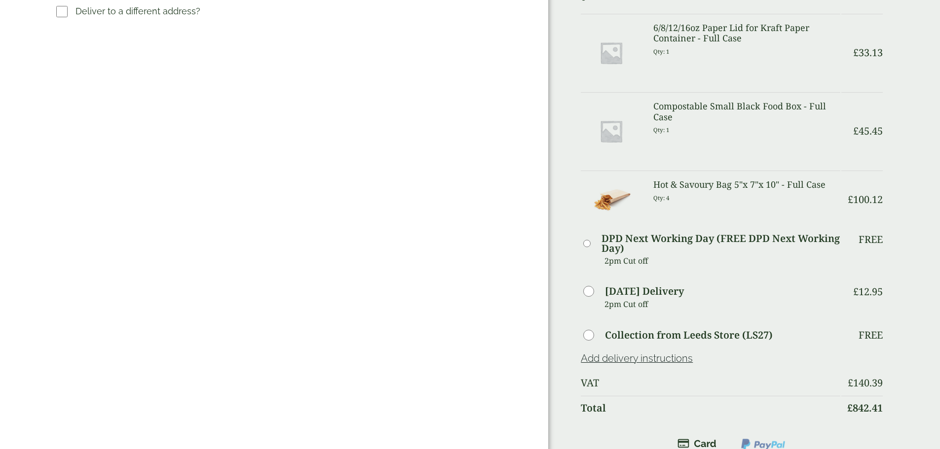
click at [846, 179] on div "Order Summary Item Ammount Plastic Sandwich Bag Insert - Full Case Qty: 4 £ 205…" at bounding box center [744, 169] width 392 height 1129
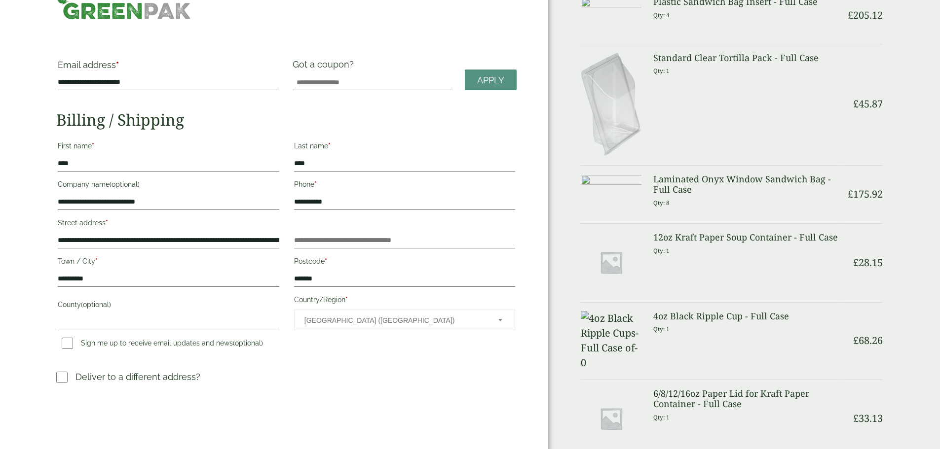
scroll to position [0, 0]
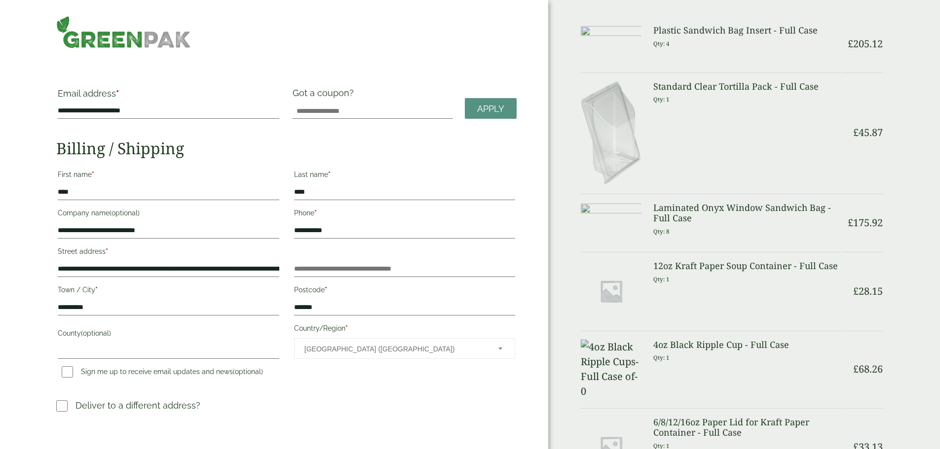
click at [711, 28] on h3 "Plastic Sandwich Bag Insert - Full Case" at bounding box center [746, 30] width 187 height 11
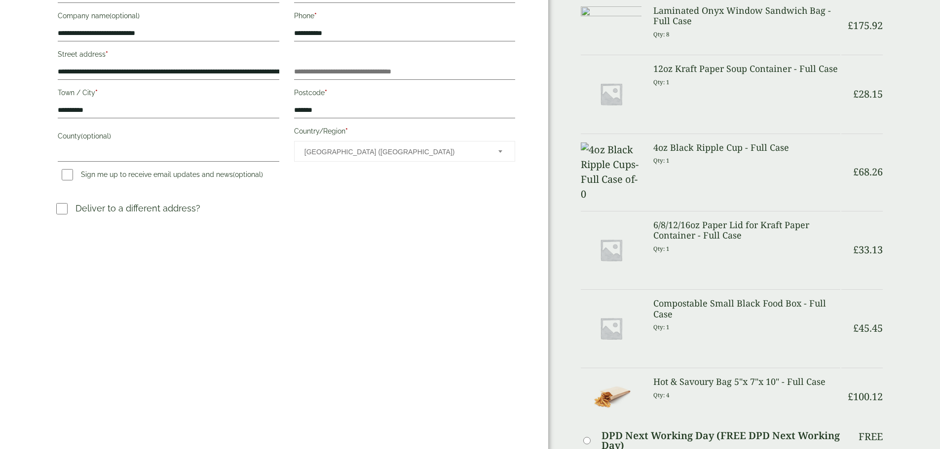
scroll to position [148, 0]
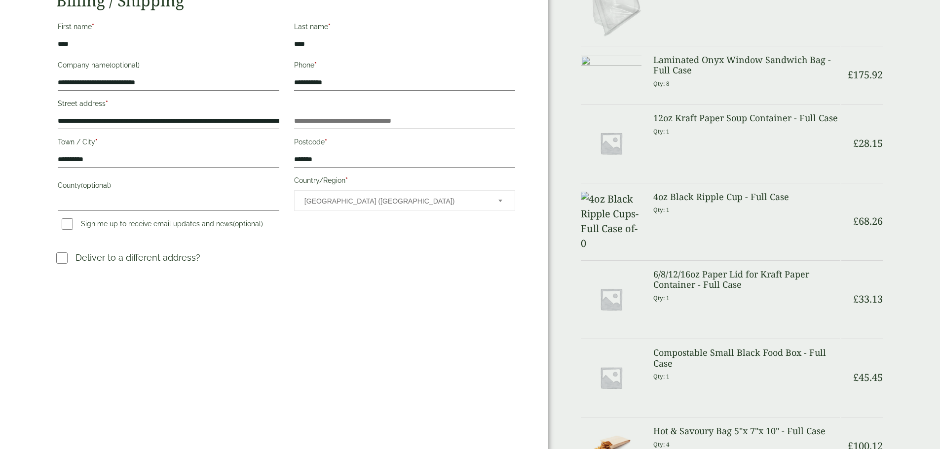
drag, startPoint x: 865, startPoint y: 359, endPoint x: 893, endPoint y: 229, distance: 132.7
click at [888, 241] on div "Order Summary Item Ammount Plastic Sandwich Bag Insert - Full Case Qty: 4 £ 205…" at bounding box center [744, 411] width 392 height 1118
drag, startPoint x: 893, startPoint y: 0, endPoint x: 899, endPoint y: 160, distance: 160.4
click at [899, 159] on div "Order Summary Item Ammount Plastic Sandwich Bag Insert - Full Case Qty: 4 £ 205…" at bounding box center [744, 411] width 392 height 1118
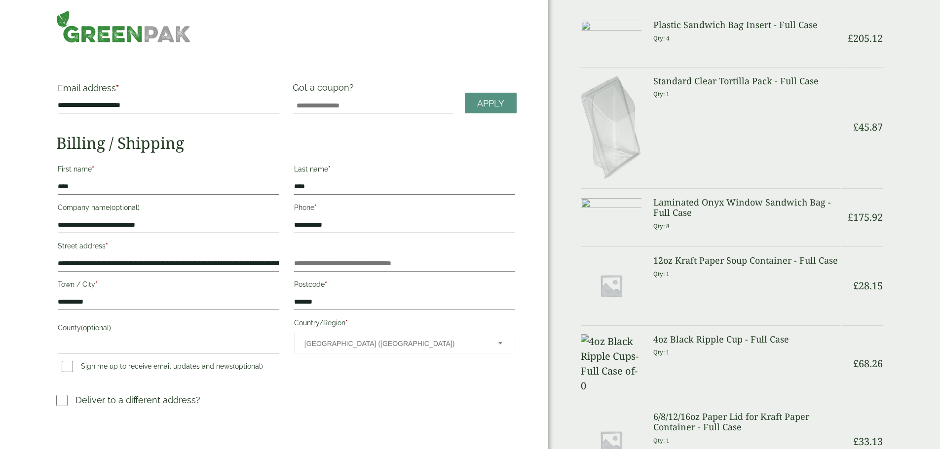
scroll to position [0, 0]
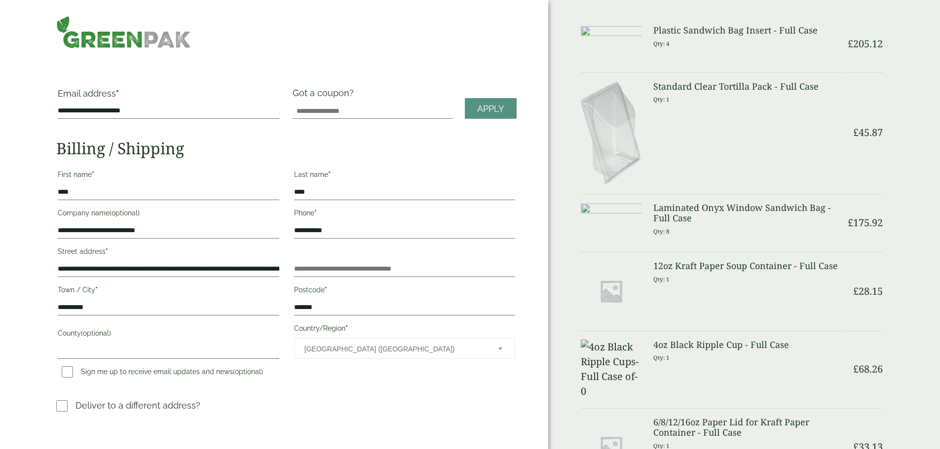
drag, startPoint x: 841, startPoint y: 223, endPoint x: 847, endPoint y: 224, distance: 6.4
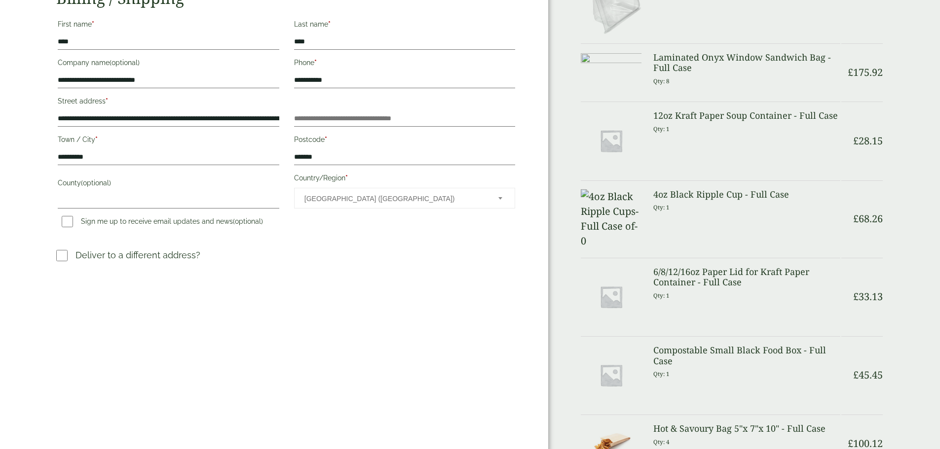
scroll to position [197, 0]
